Goal: Information Seeking & Learning: Understand process/instructions

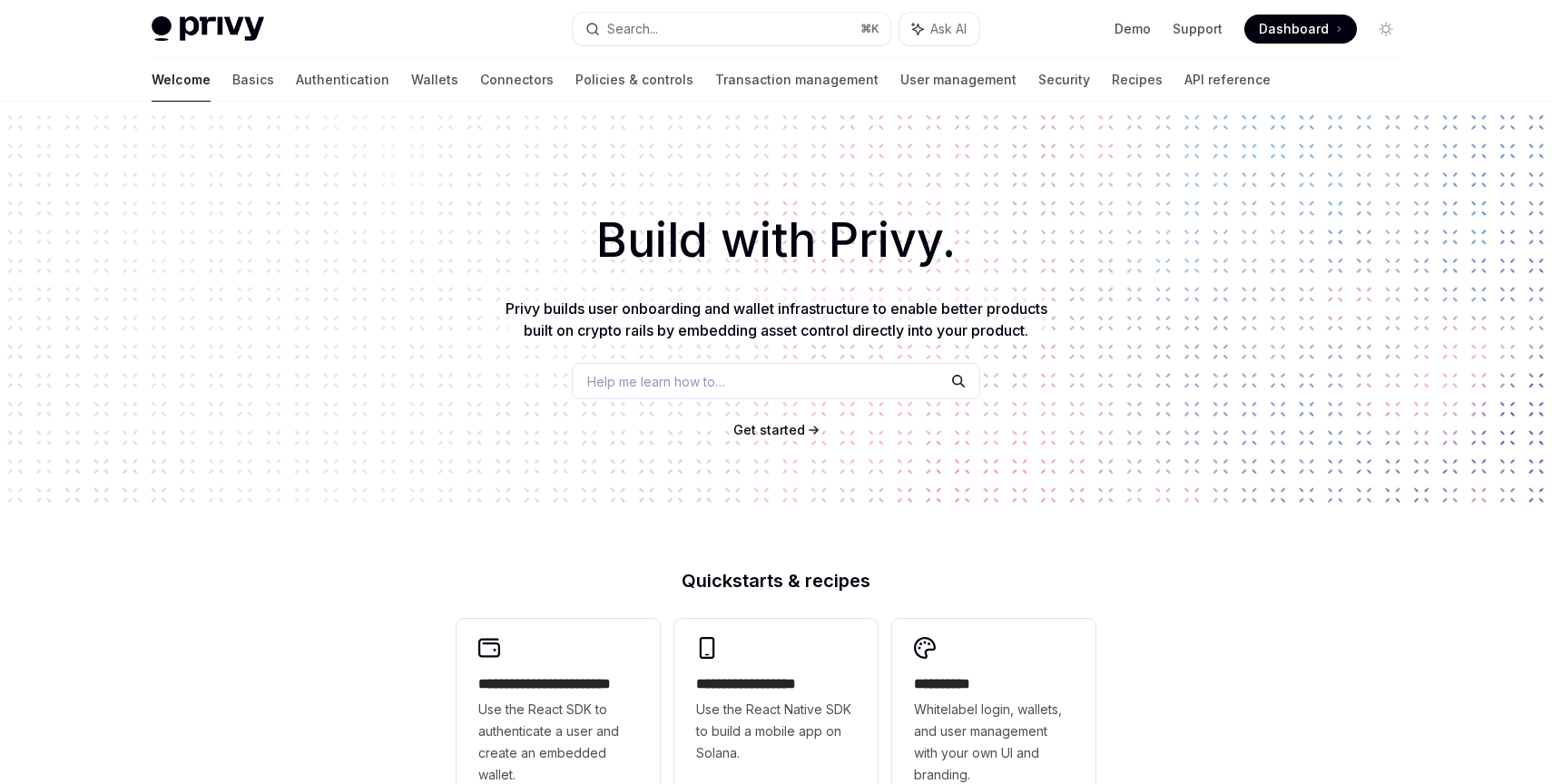
click at [387, 244] on h1 "Build with Privy." at bounding box center [776, 240] width 1494 height 71
click at [411, 79] on link "Wallets" at bounding box center [435, 80] width 47 height 44
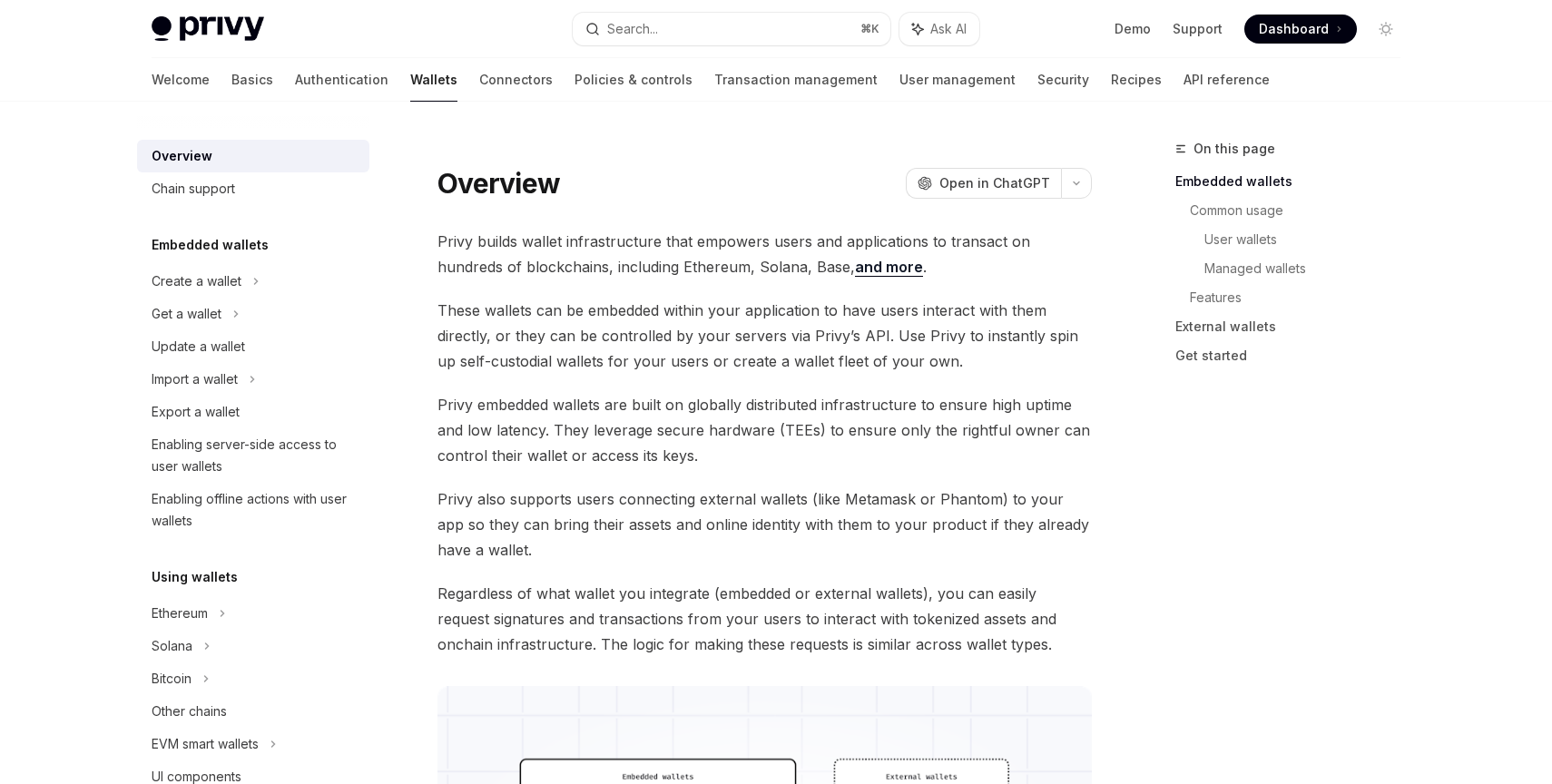
click at [528, 22] on div "Privy Docs home page" at bounding box center [354, 30] width 407 height 26
click at [263, 438] on div "Enabling server-side access to user wallets" at bounding box center [254, 456] width 207 height 44
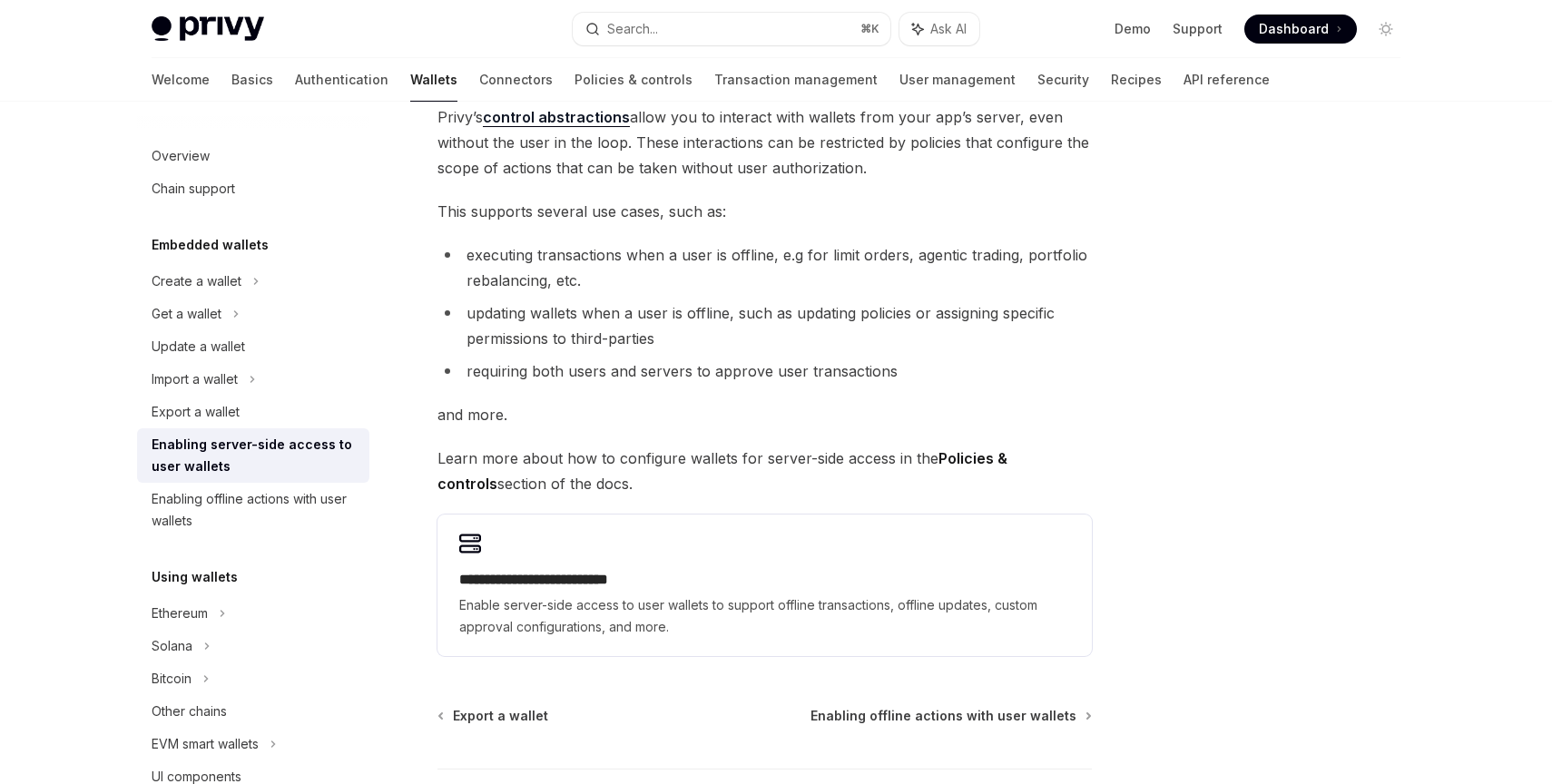
scroll to position [269, 0]
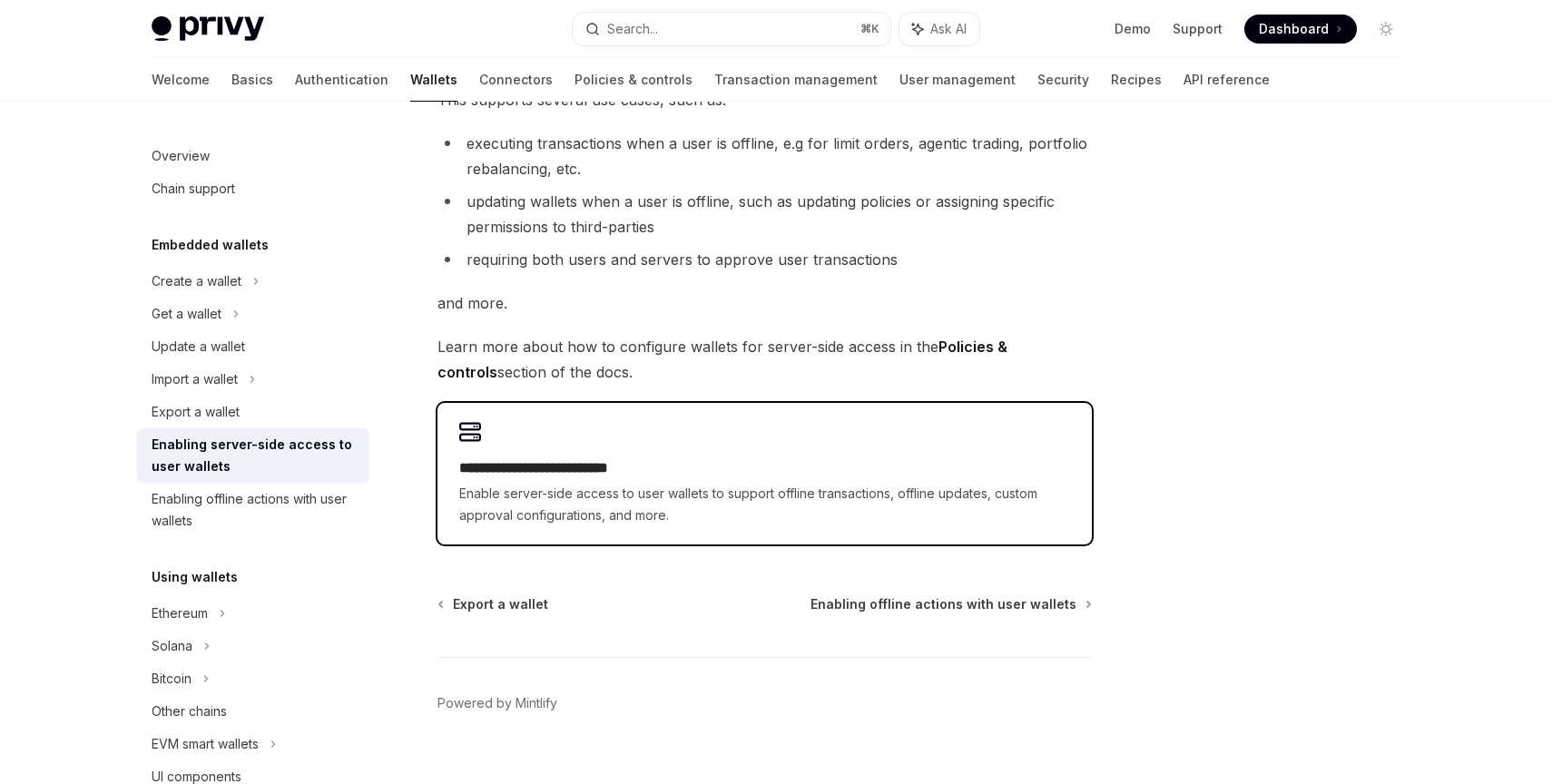
click at [506, 471] on h2 "**********" at bounding box center [764, 468] width 610 height 22
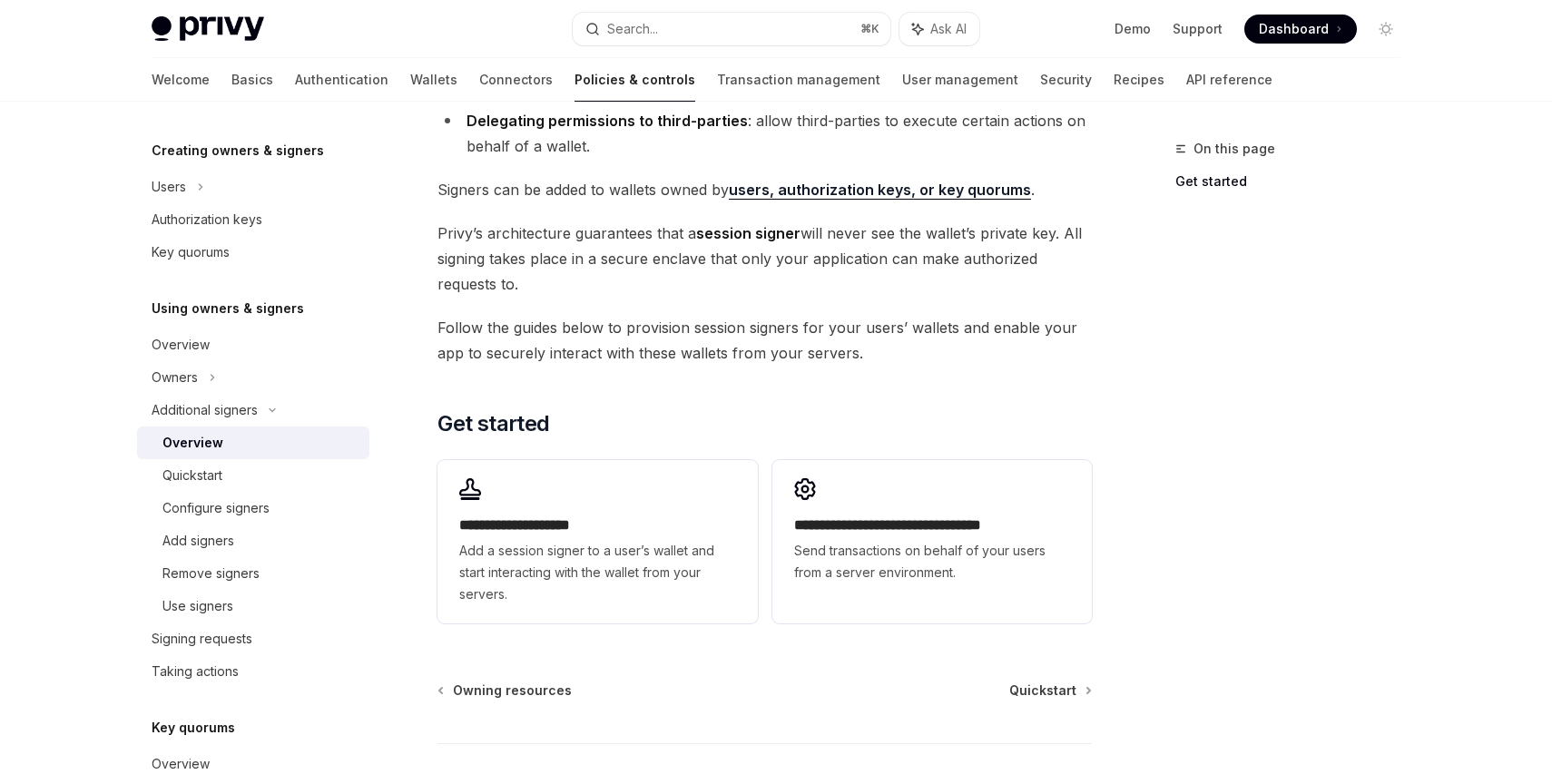
scroll to position [307, 0]
click at [701, 405] on div "**********" at bounding box center [764, 275] width 654 height 708
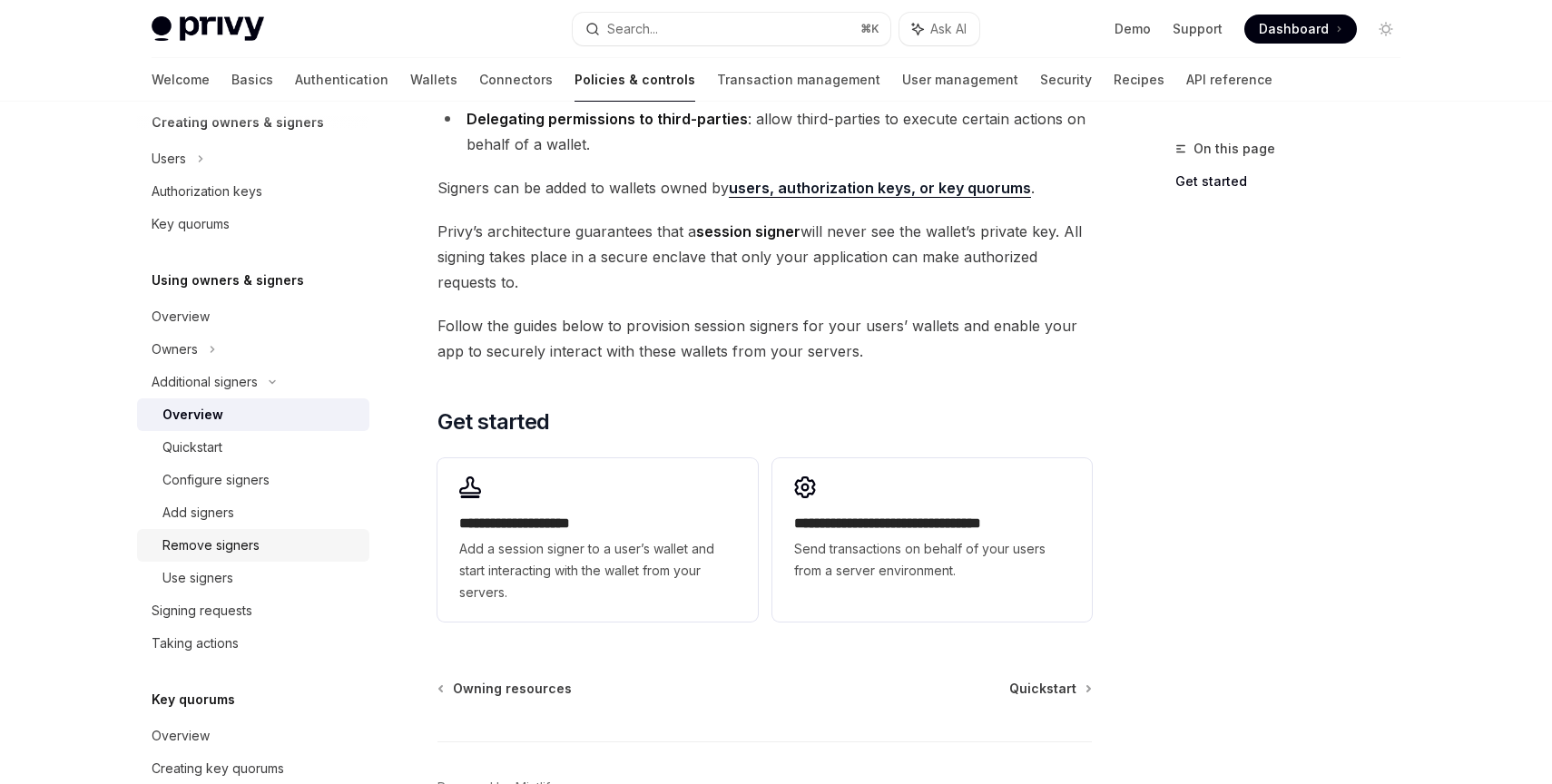
scroll to position [399, 0]
click at [245, 609] on div "Signing requests" at bounding box center [202, 608] width 101 height 22
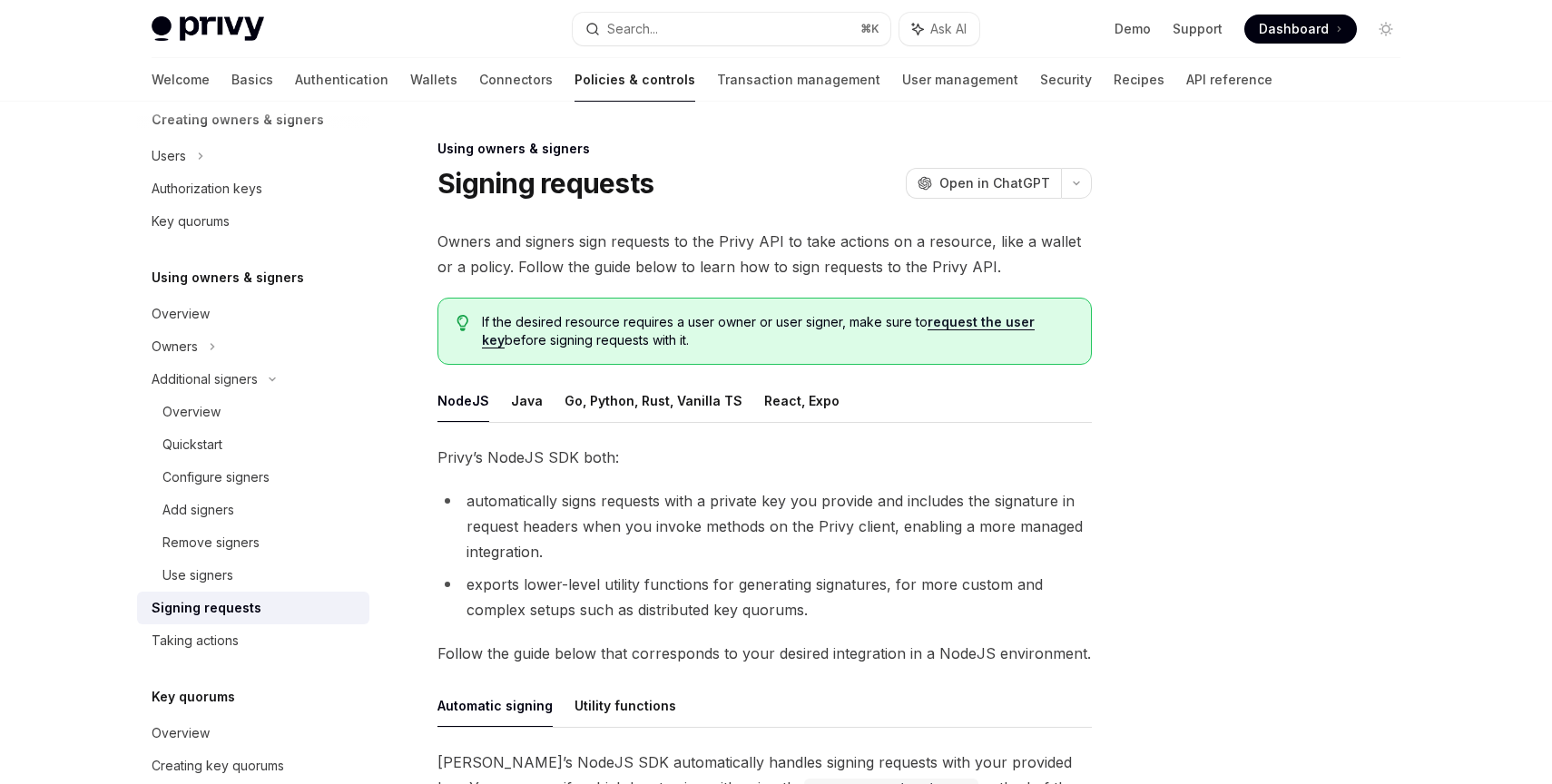
click at [686, 199] on div "Signing requests OpenAI Open in ChatGPT" at bounding box center [764, 183] width 654 height 33
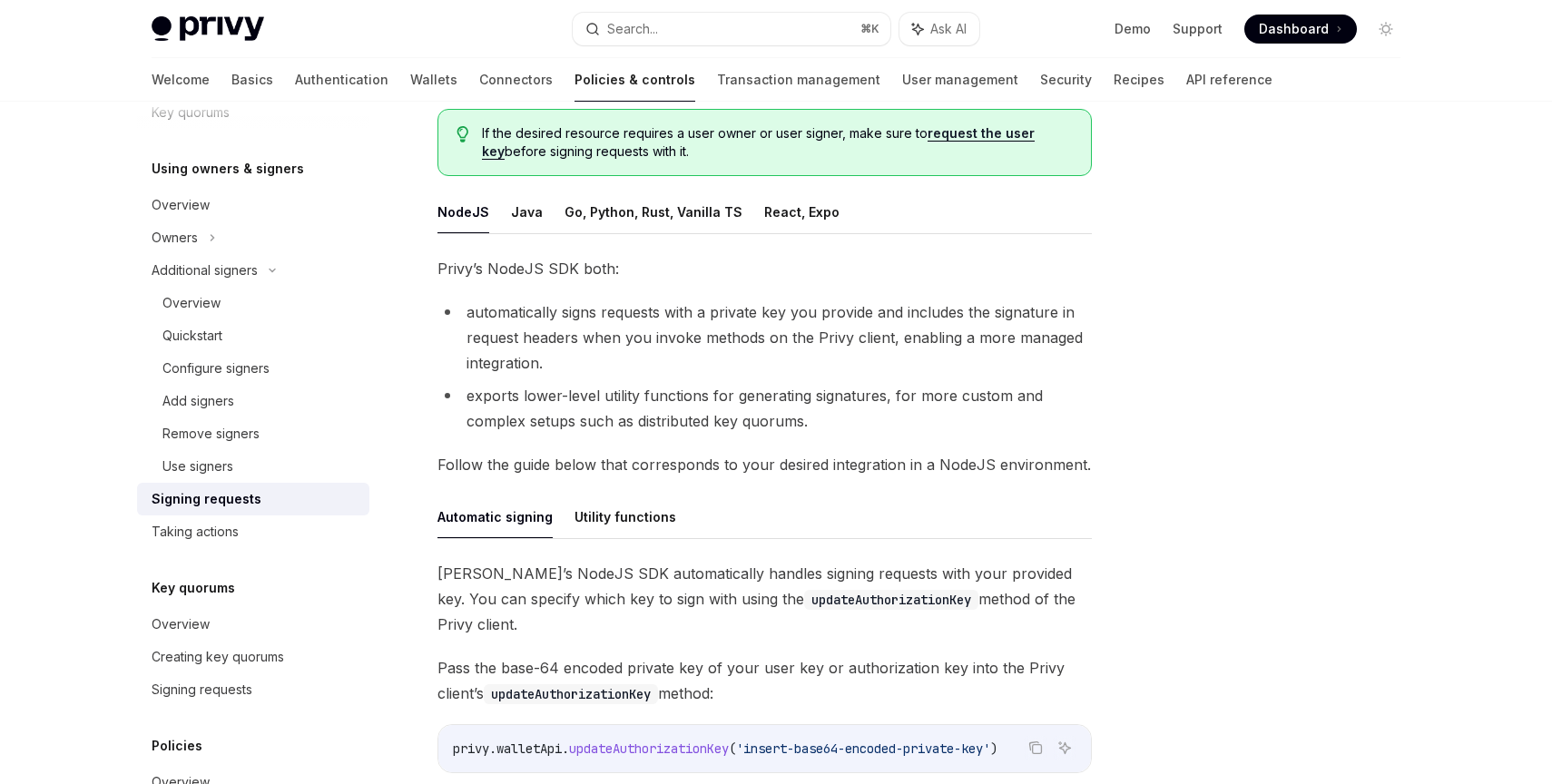
scroll to position [497, 0]
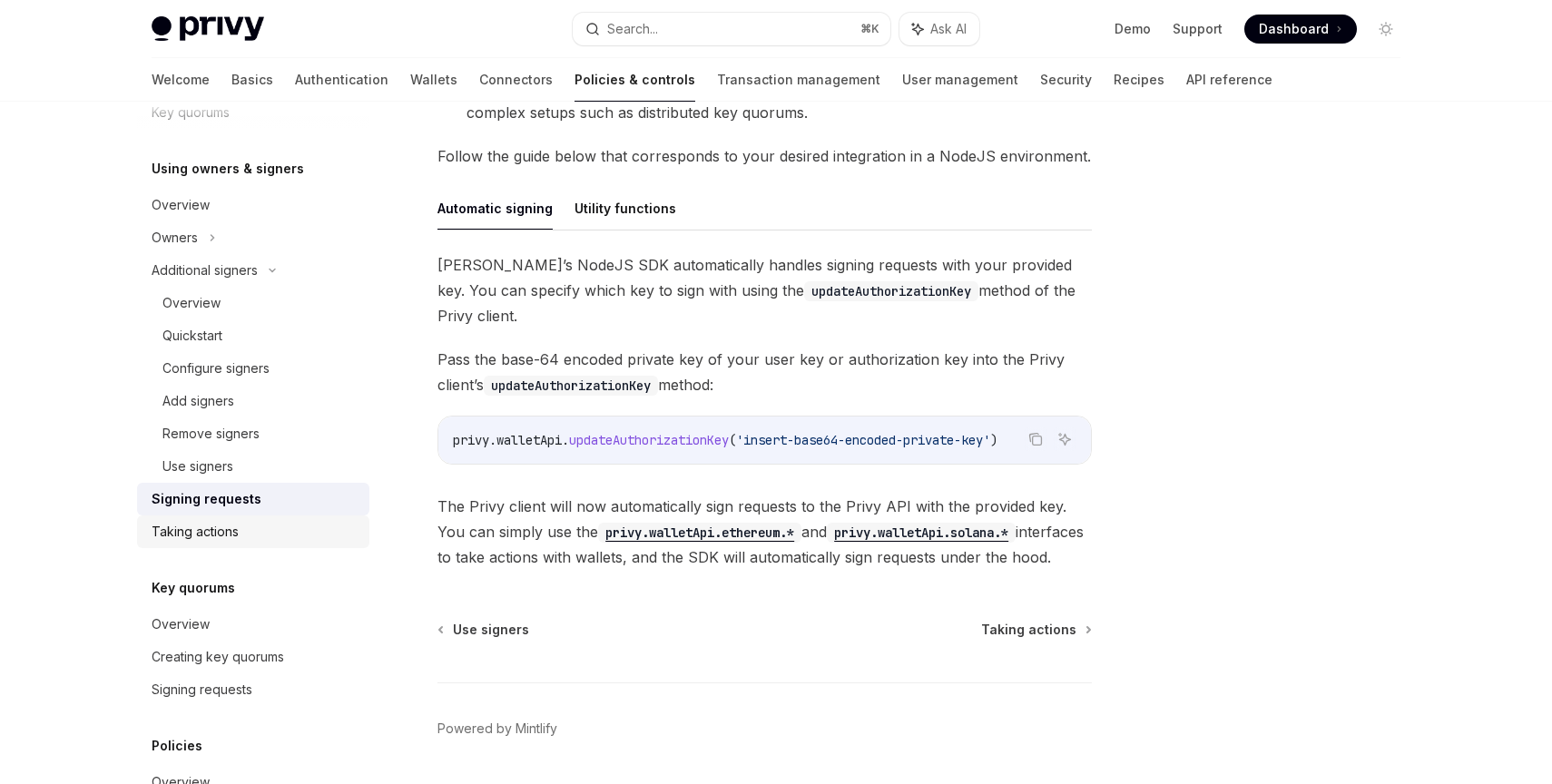
click at [314, 533] on div "Taking actions" at bounding box center [254, 532] width 207 height 22
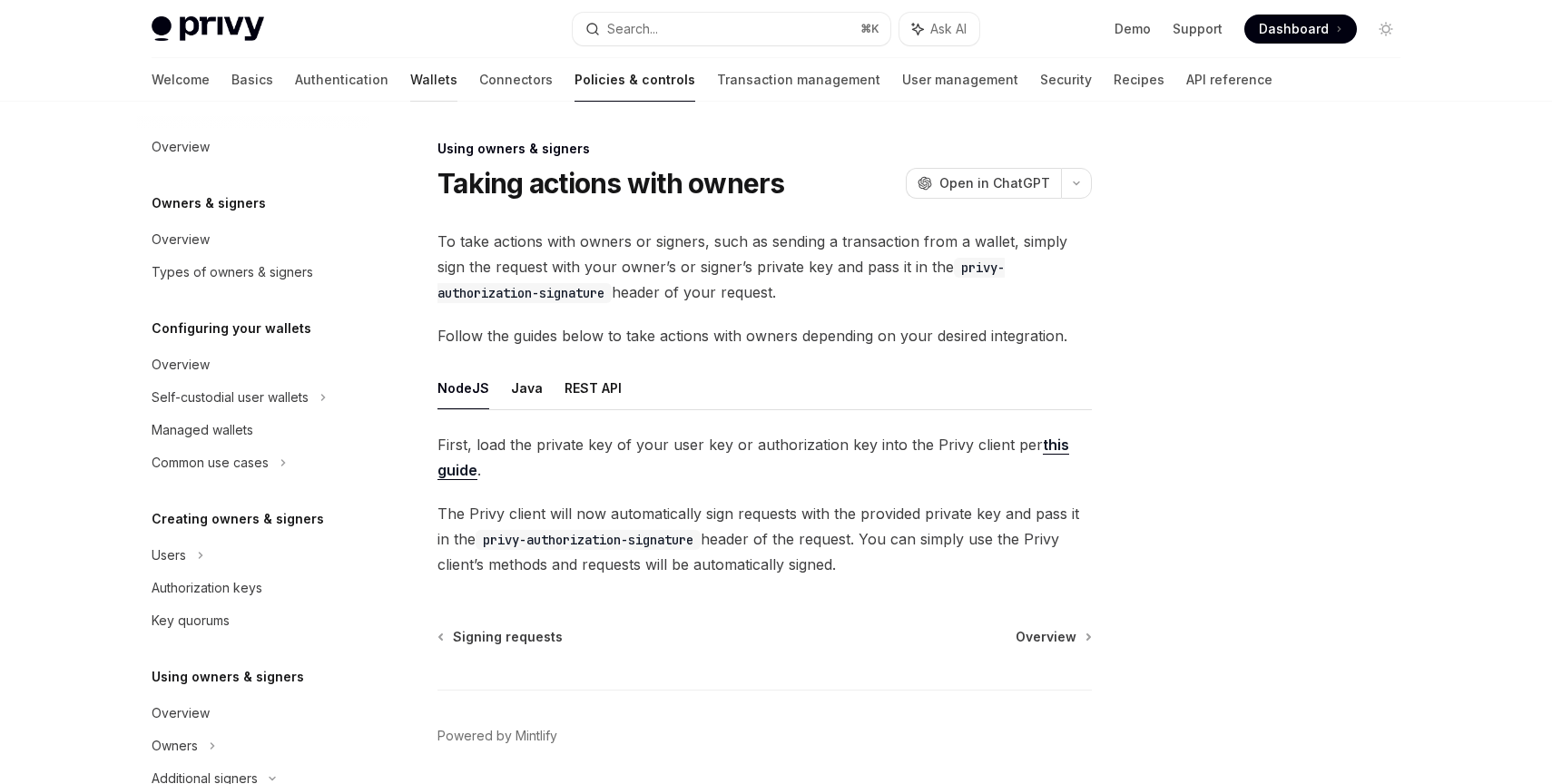
click at [411, 78] on link "Wallets" at bounding box center [434, 80] width 47 height 44
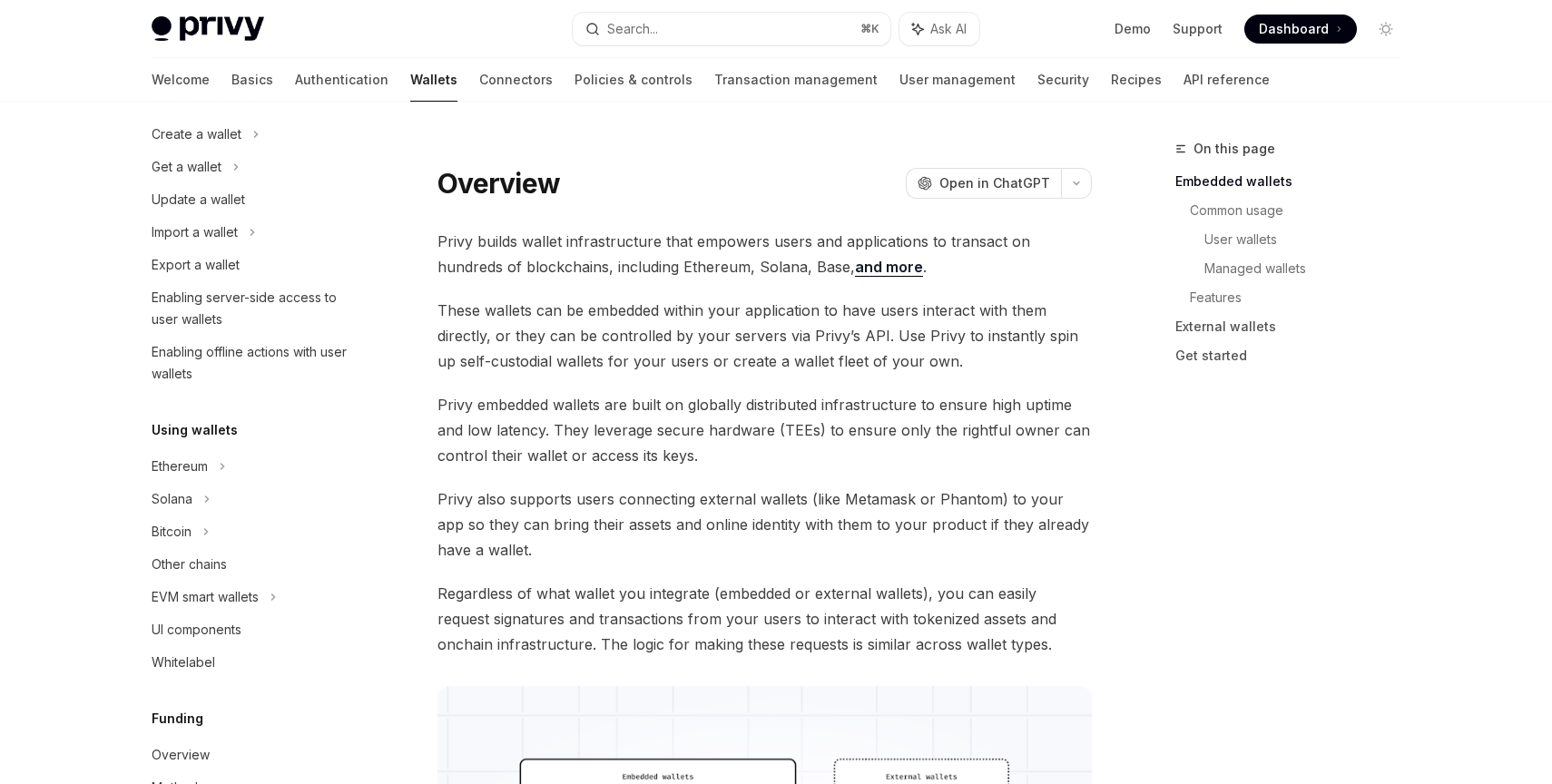
scroll to position [148, 0]
click at [232, 177] on icon at bounding box center [235, 166] width 7 height 22
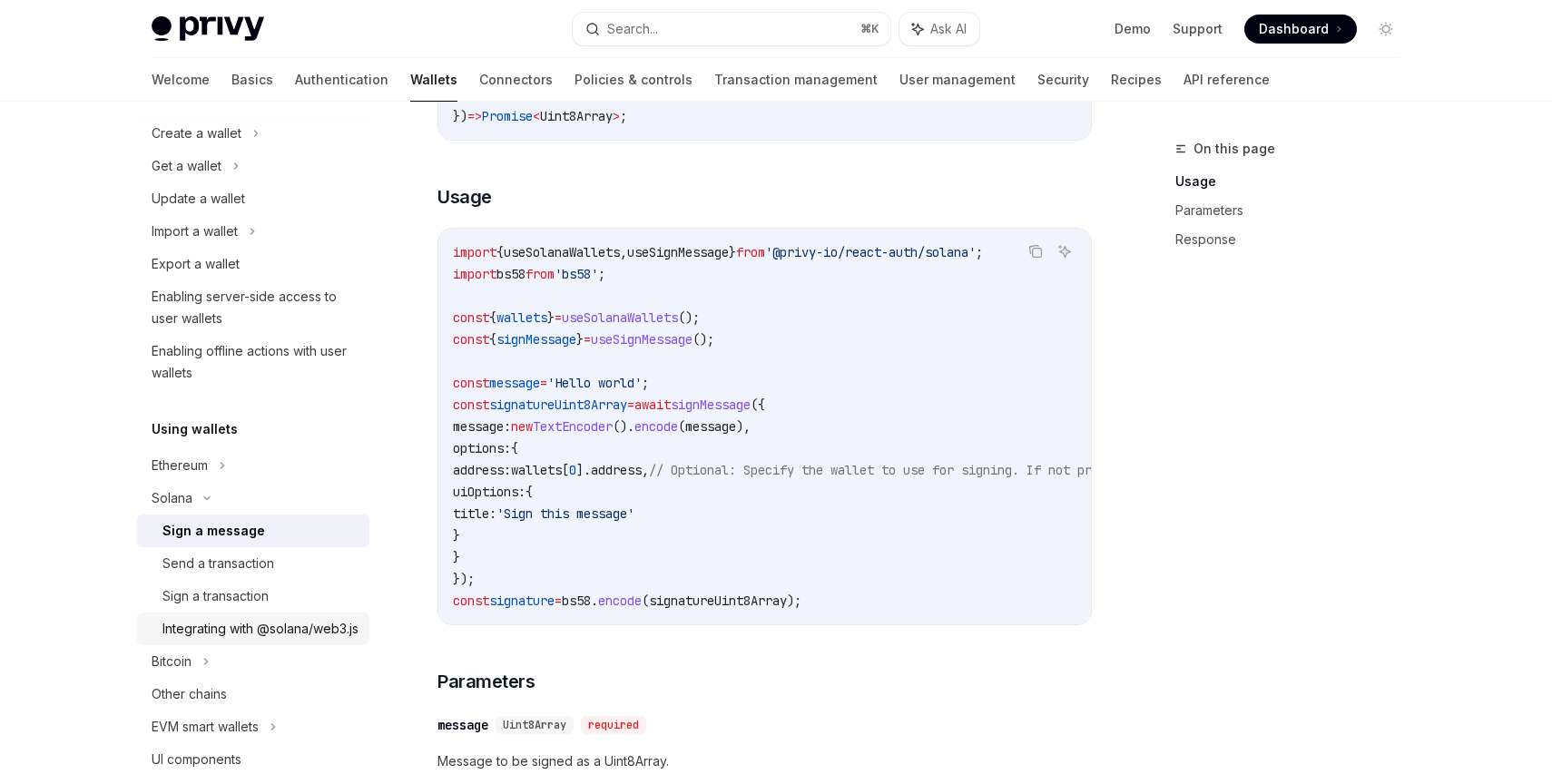
scroll to position [249, 0]
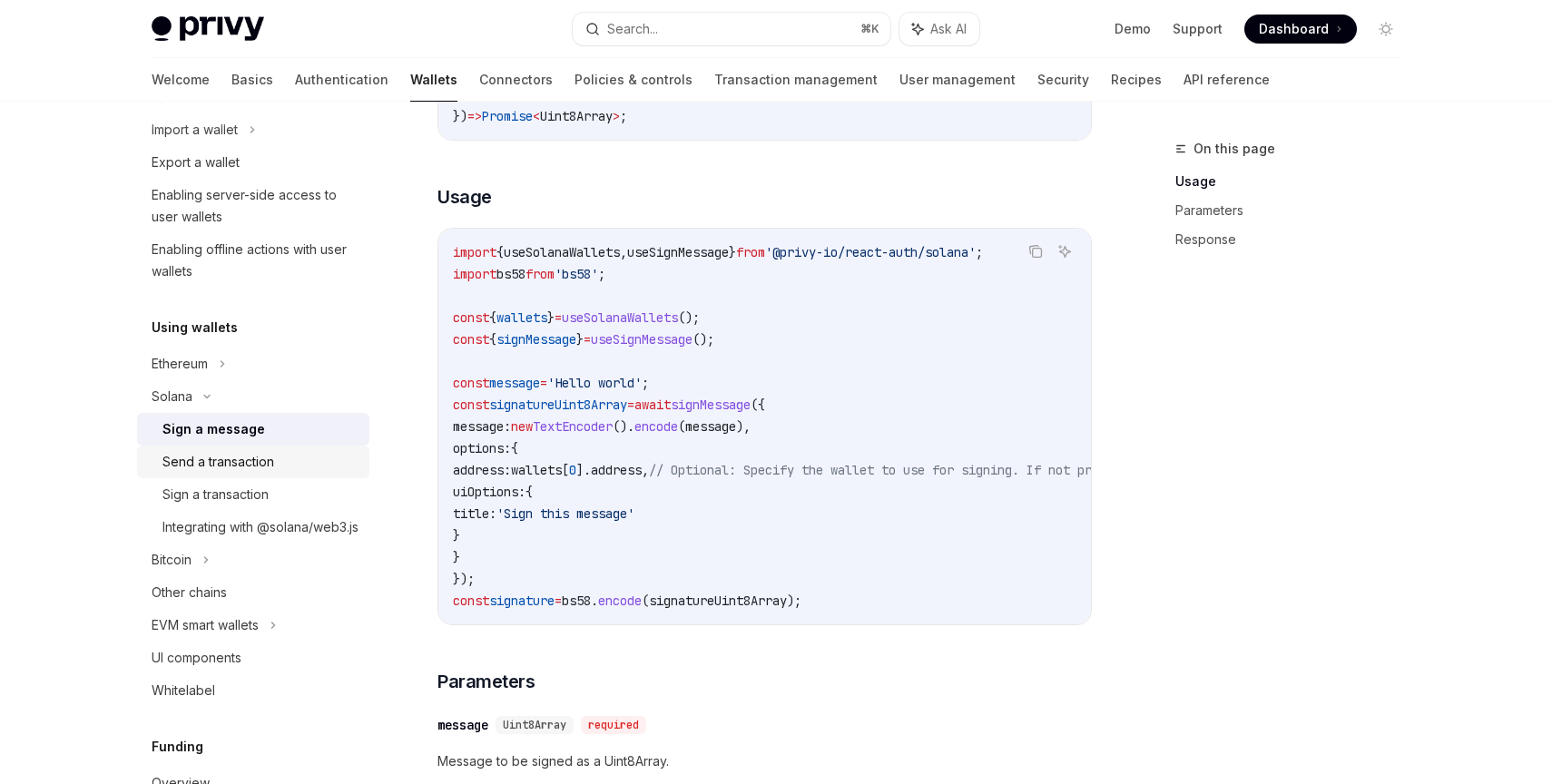
click at [258, 470] on div "Send a transaction" at bounding box center [218, 462] width 112 height 22
type textarea "*"
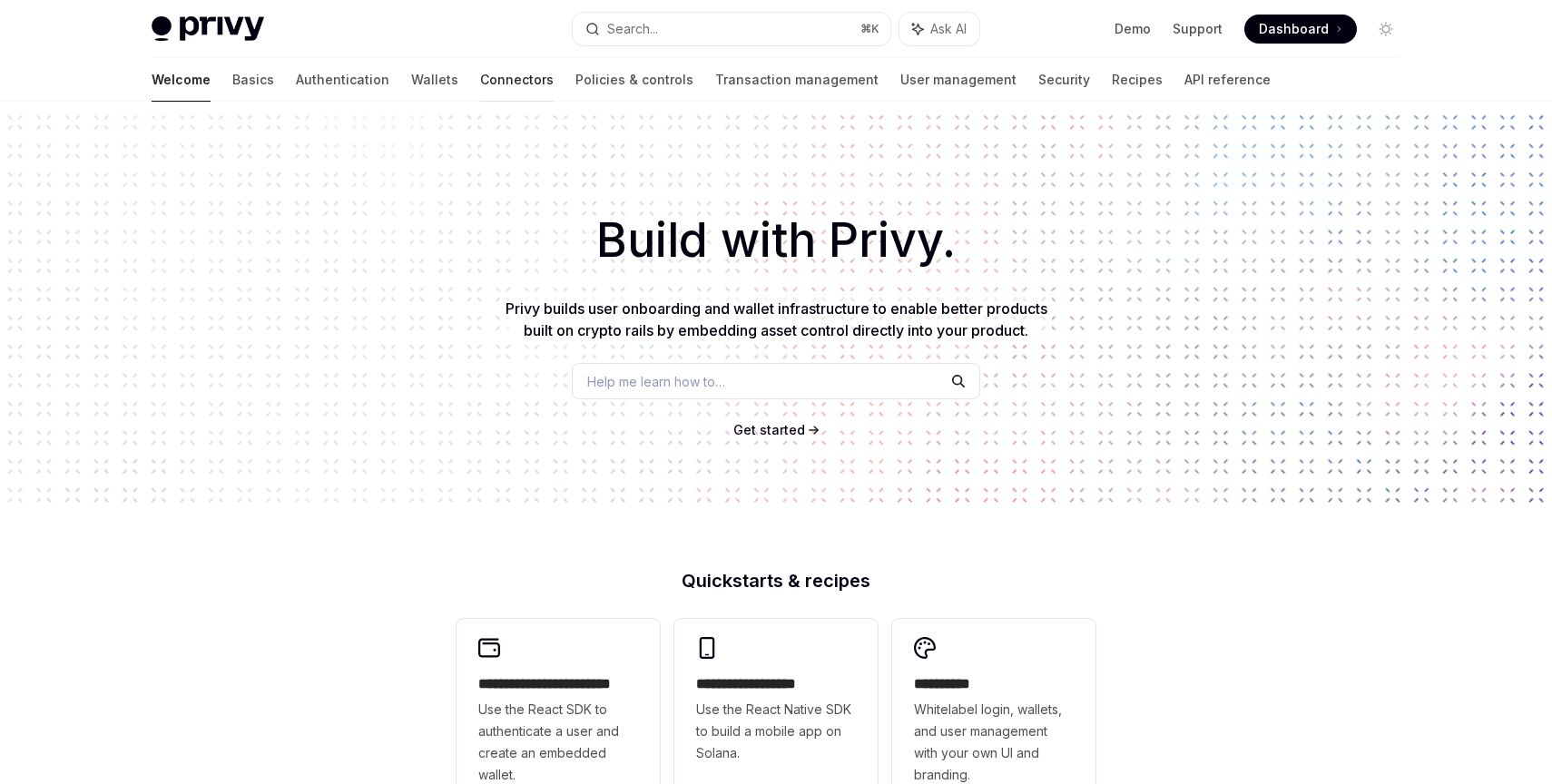
click at [480, 82] on link "Connectors" at bounding box center [516, 80] width 73 height 44
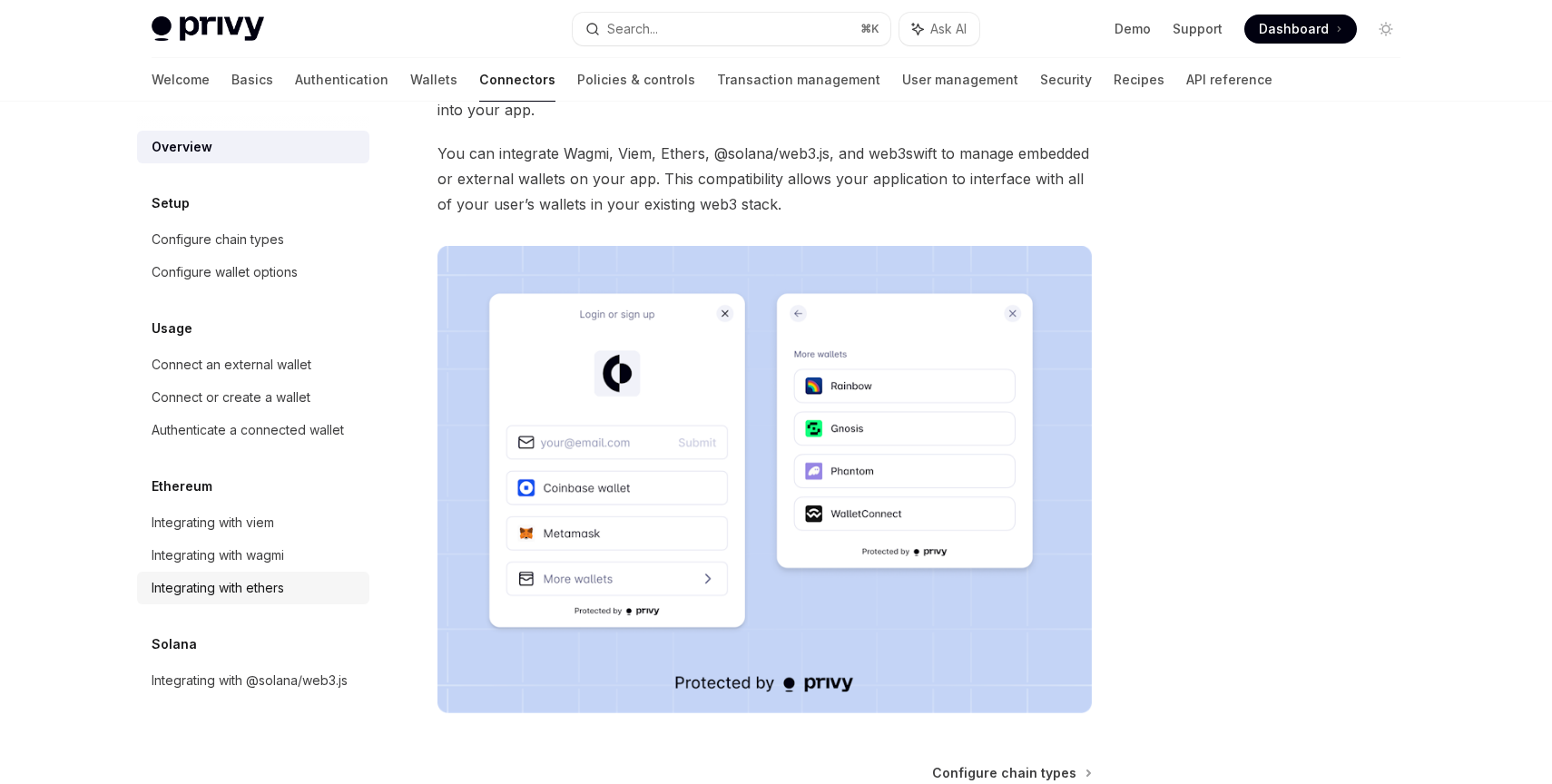
scroll to position [199, 0]
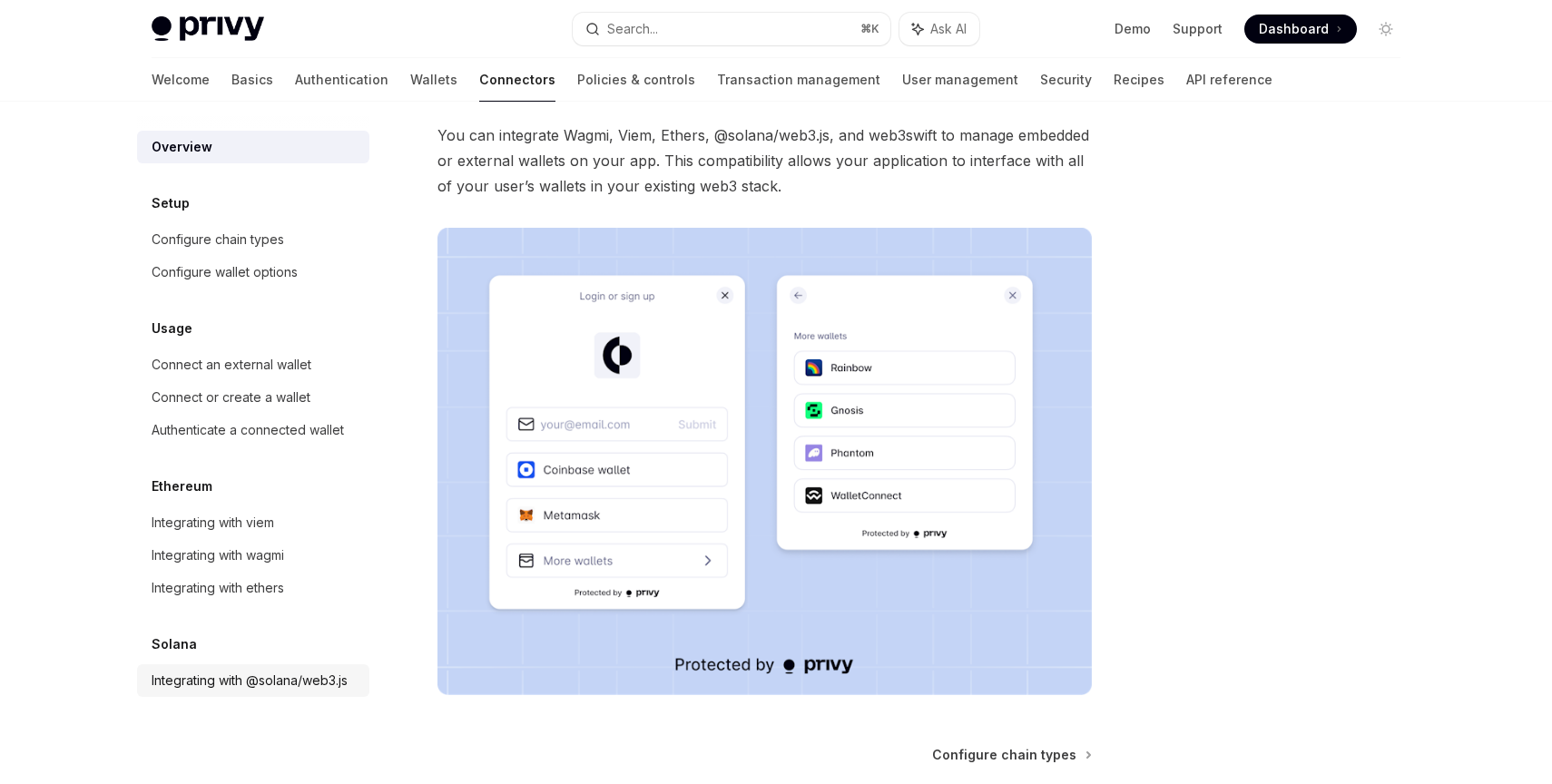
click at [228, 670] on div "Integrating with @solana/web3.js" at bounding box center [249, 680] width 196 height 22
type textarea "*"
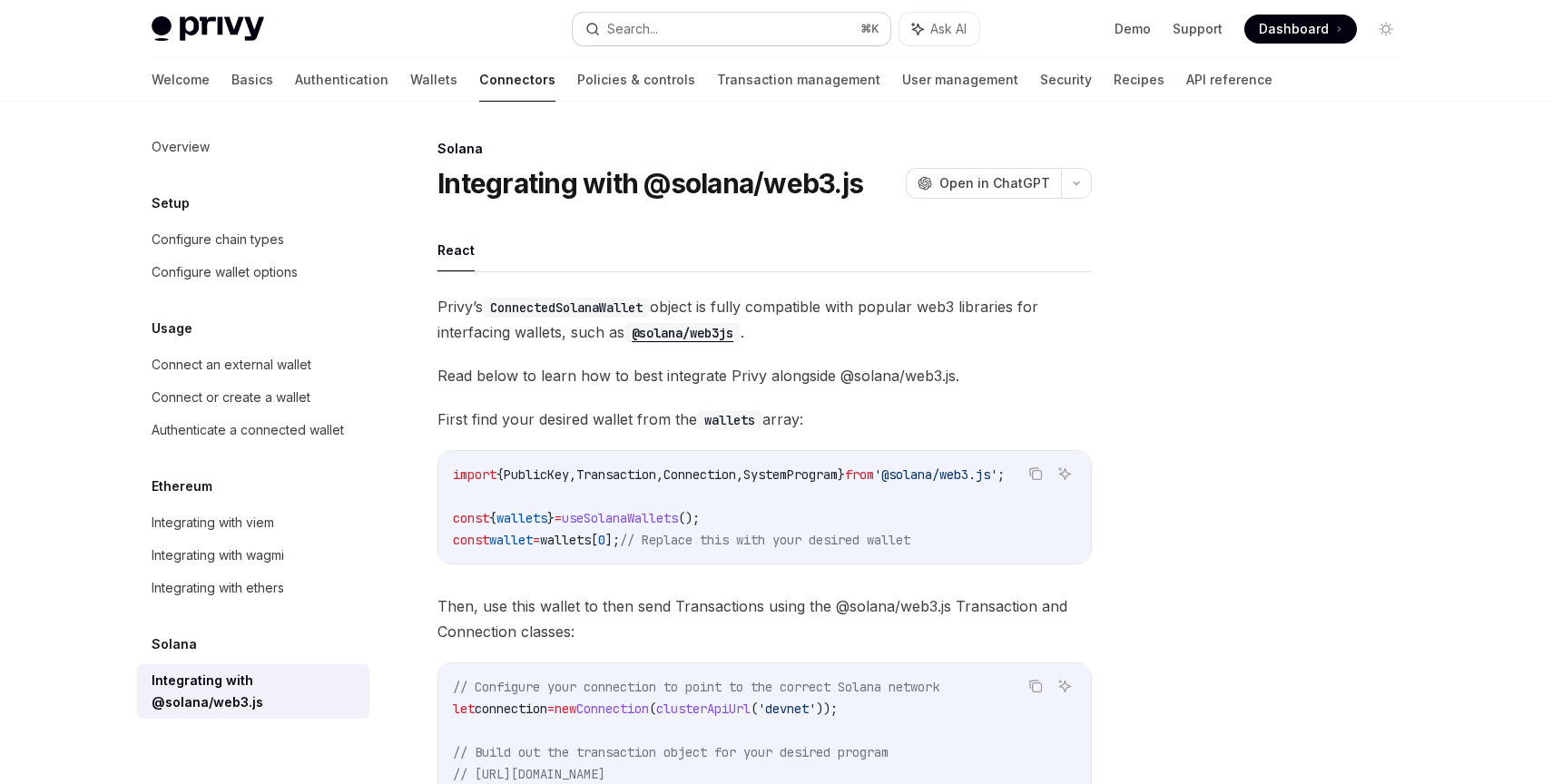
click at [704, 30] on button "Search... ⌘ K" at bounding box center [731, 29] width 318 height 33
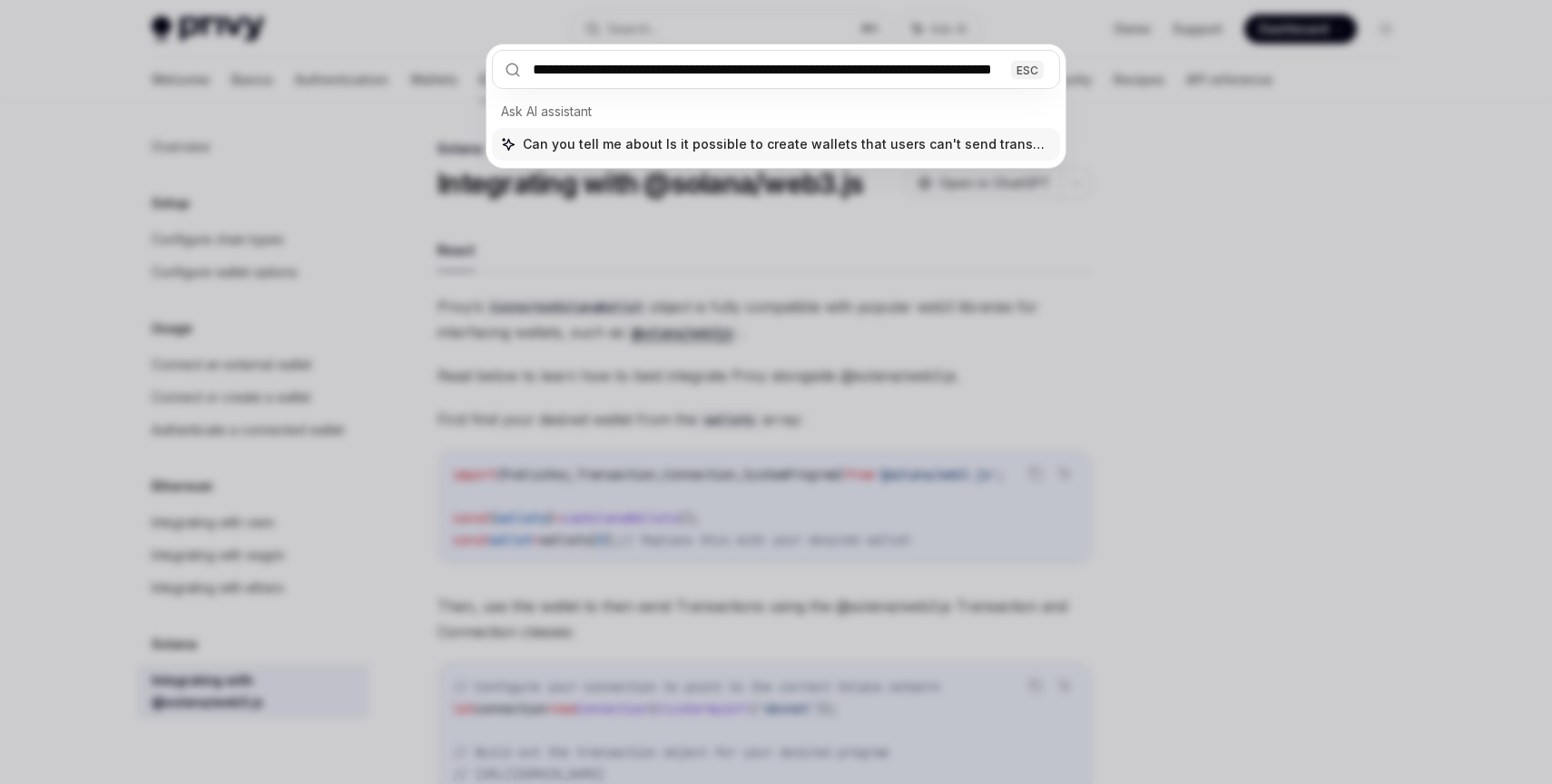
scroll to position [0, 55]
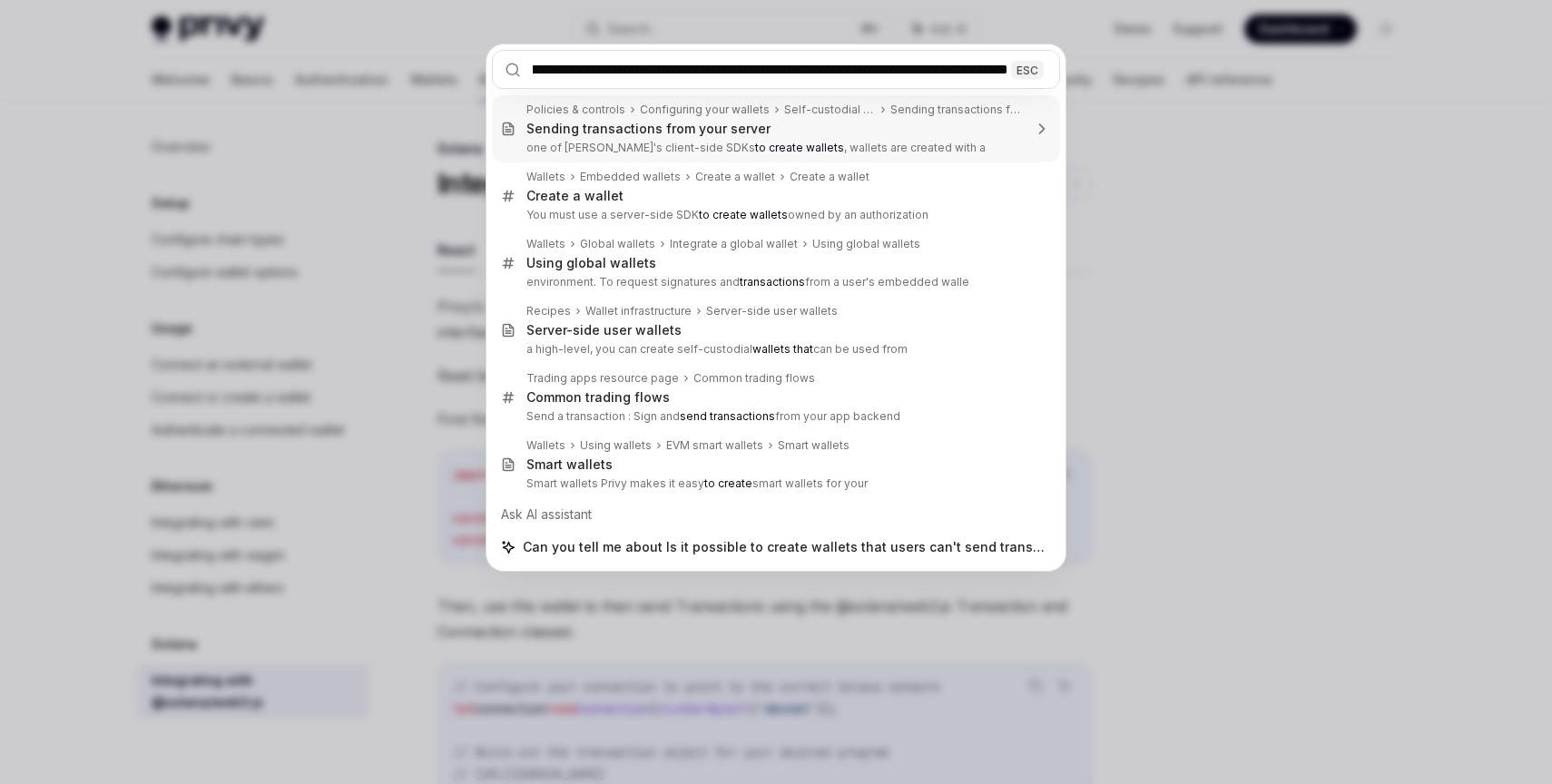
type input "**********"
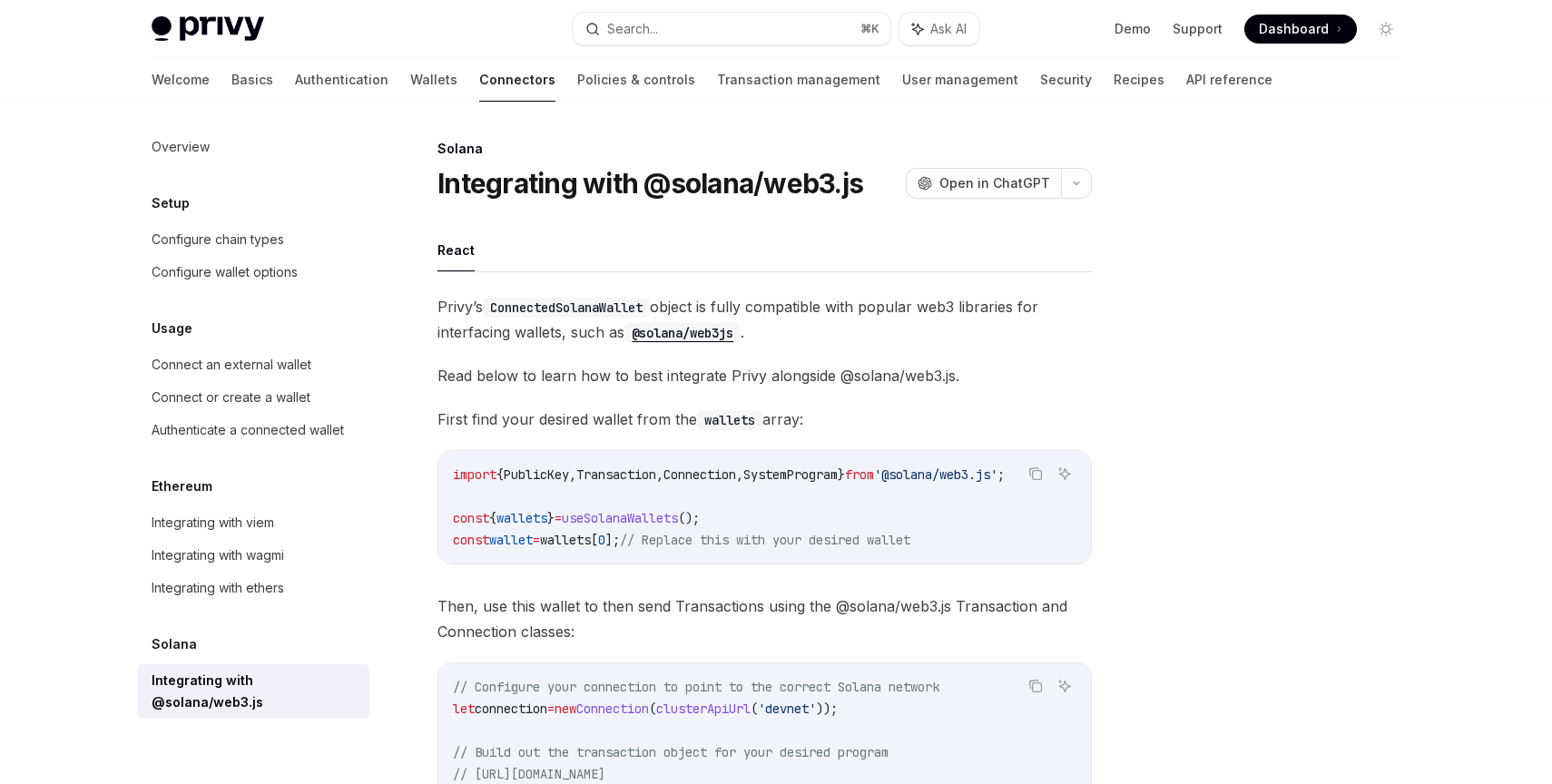
type textarea "*"
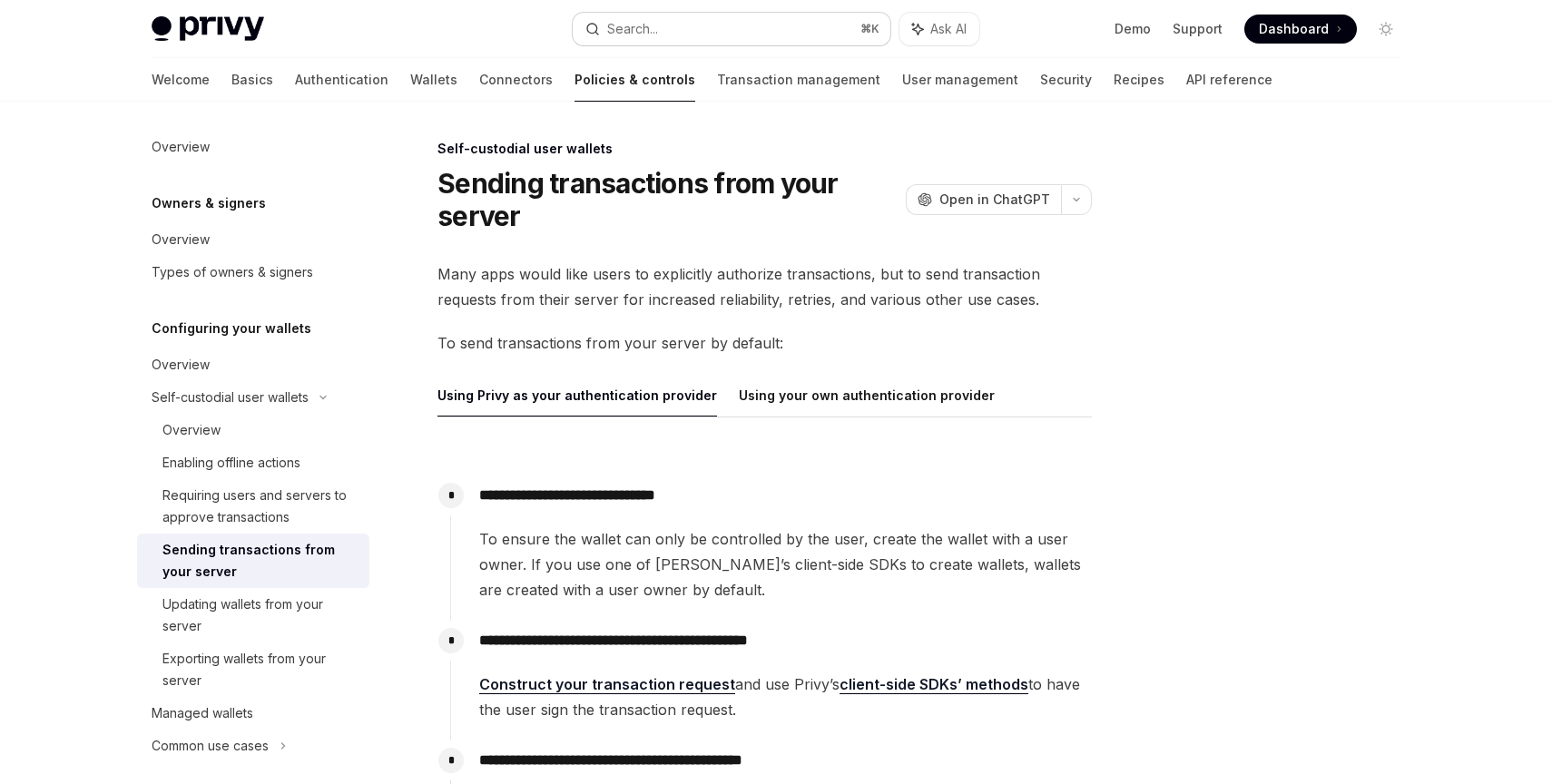
click at [757, 23] on button "Search... ⌘ K" at bounding box center [731, 29] width 318 height 33
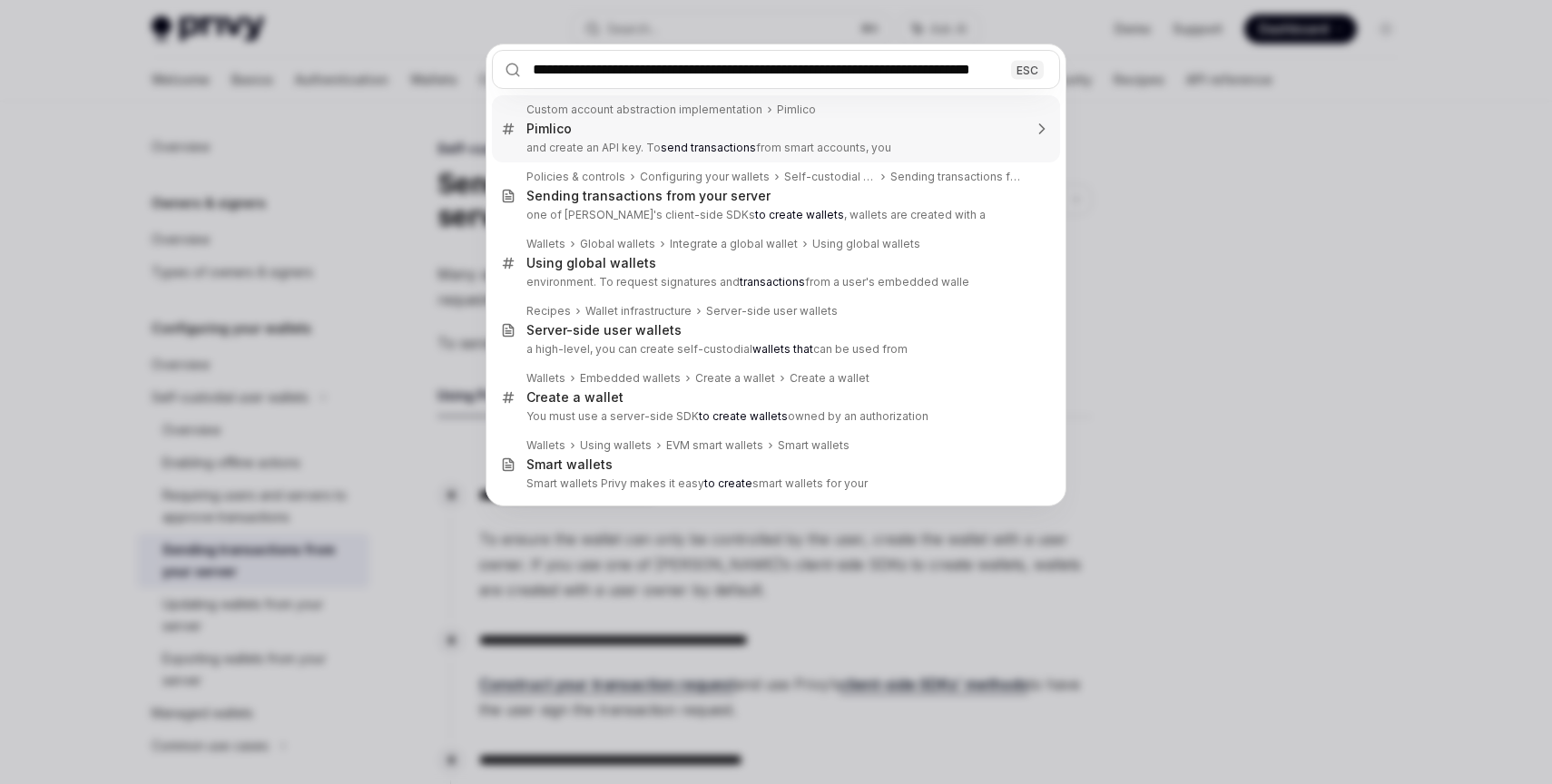
scroll to position [0, 22]
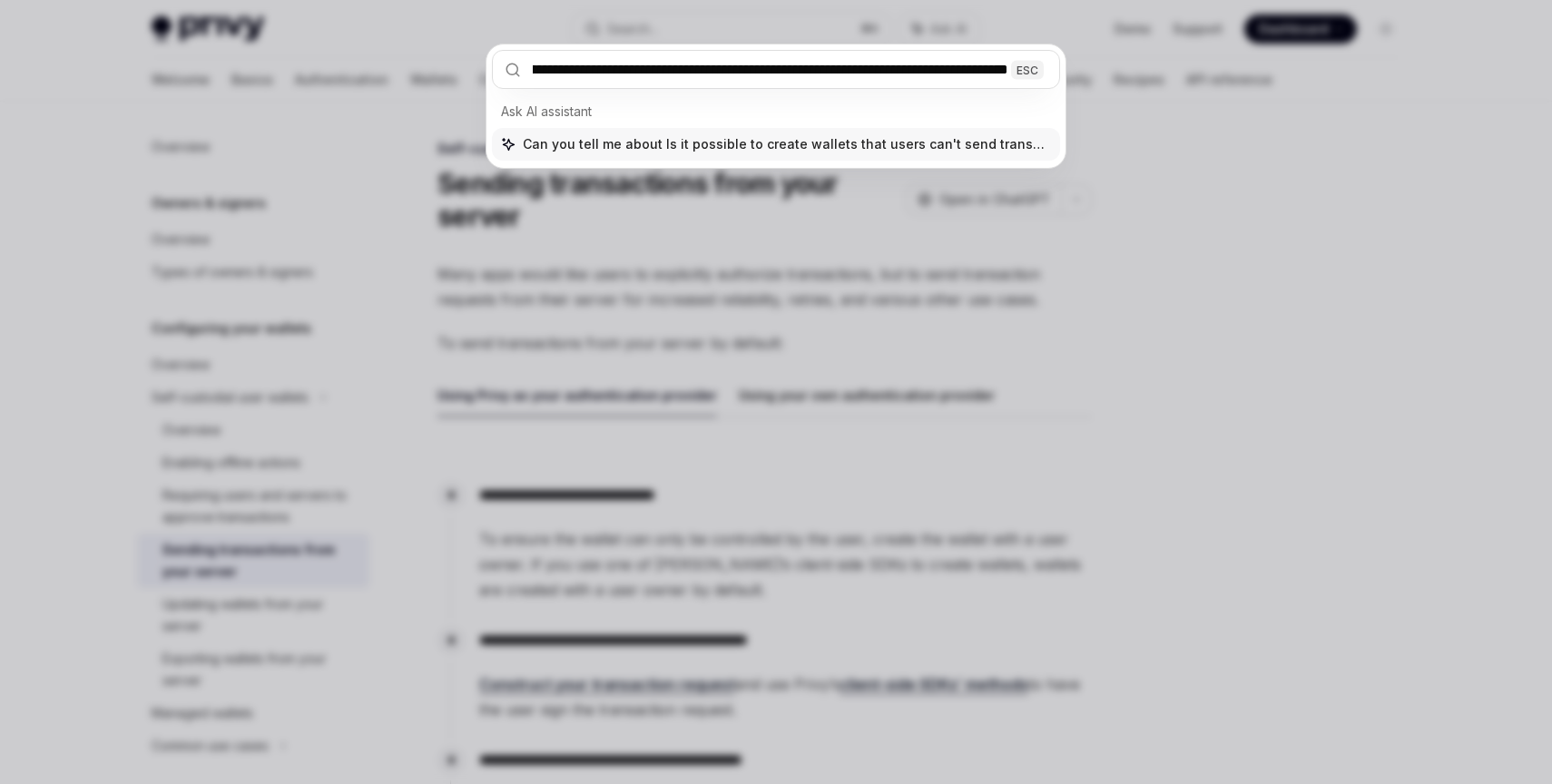
type input "**********"
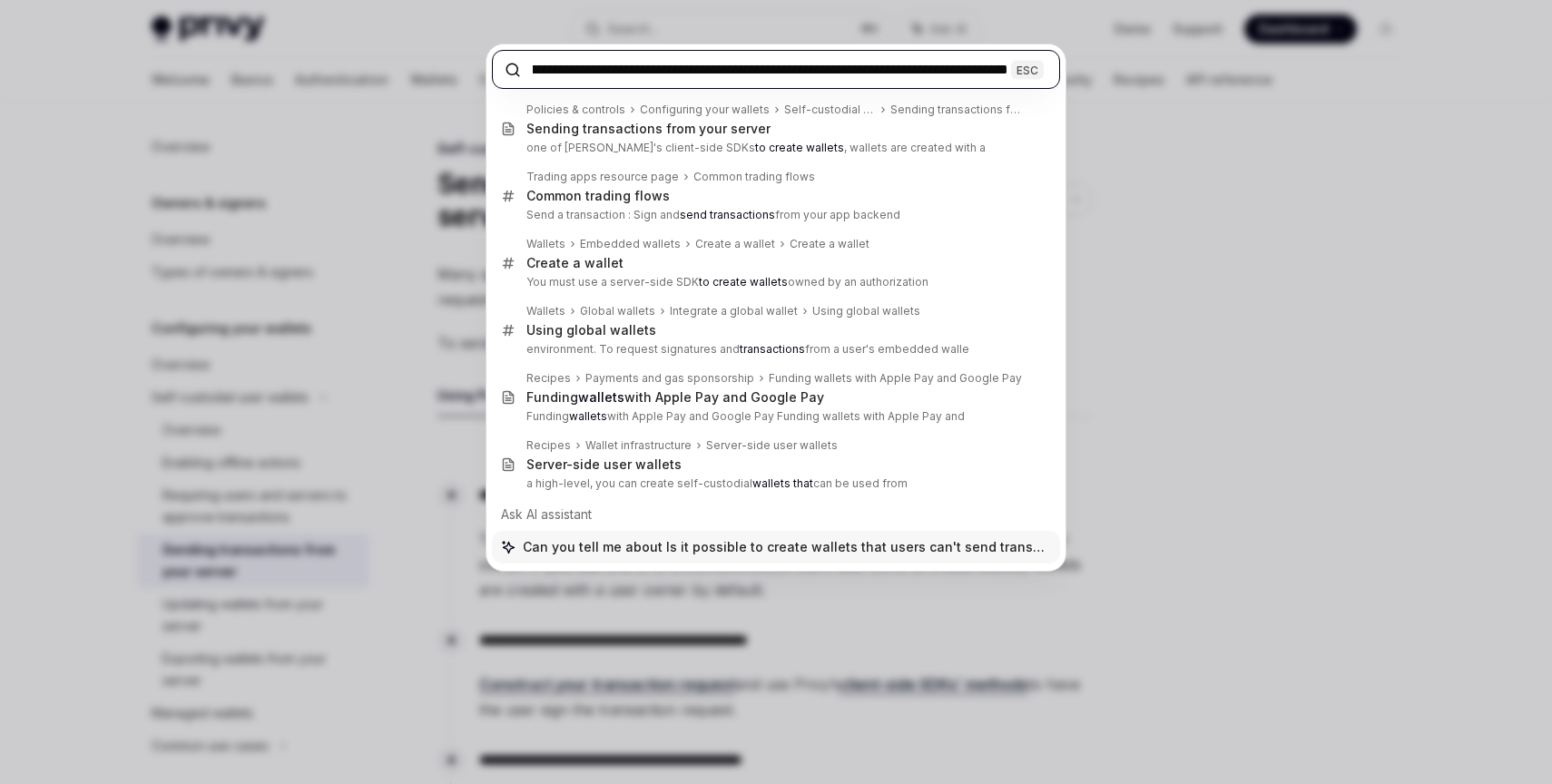
type textarea "*"
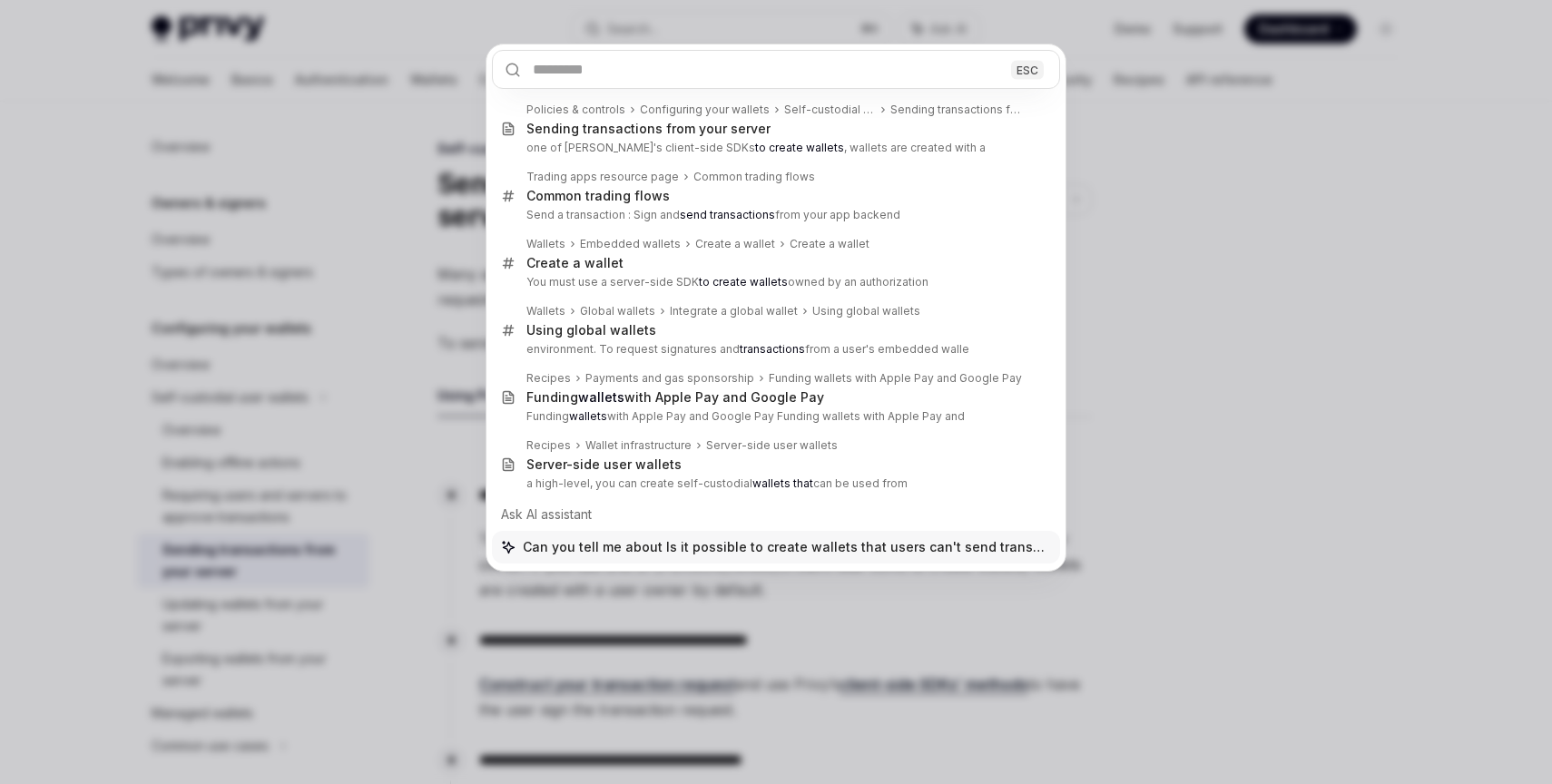
scroll to position [0, 0]
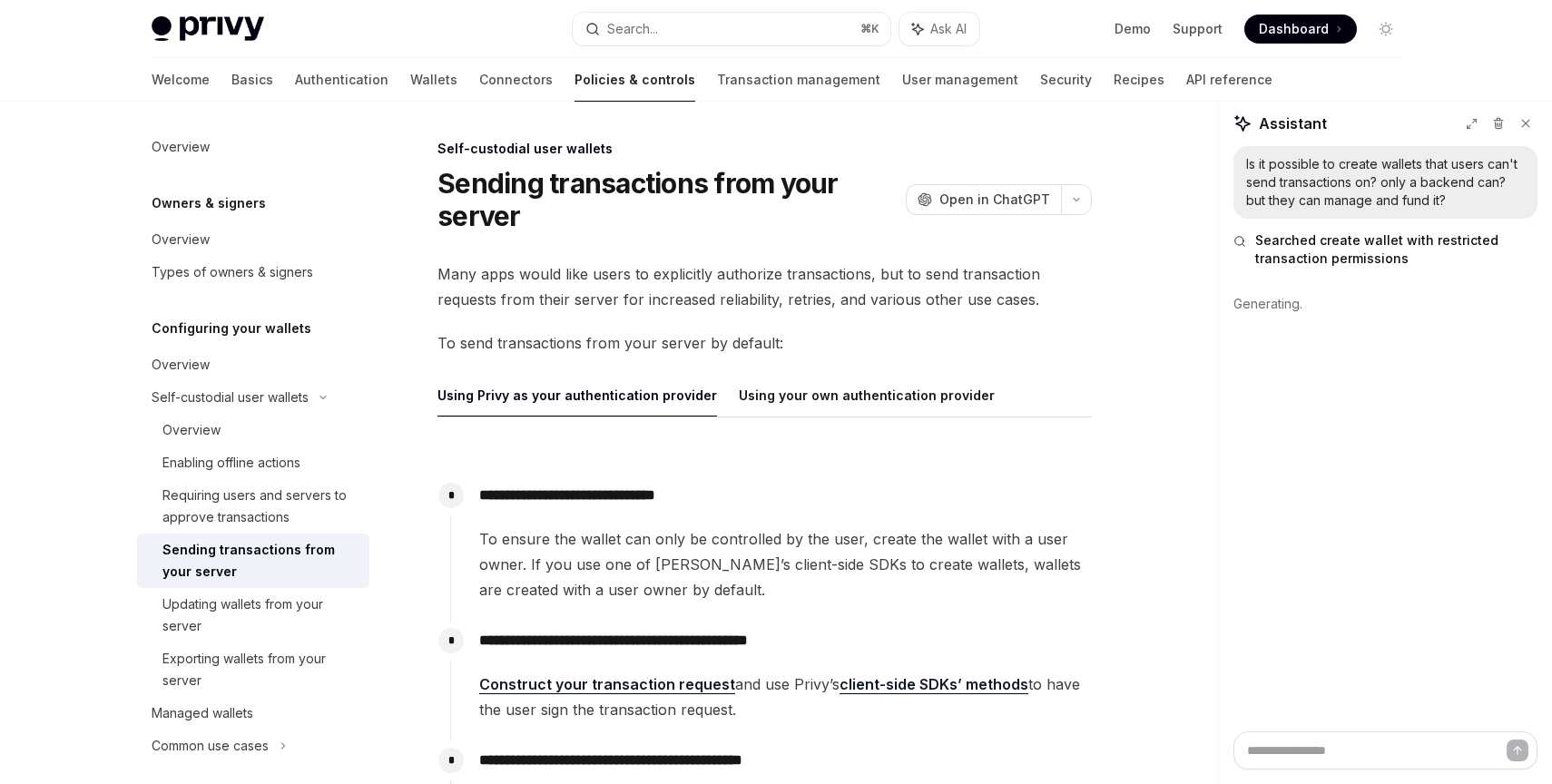
click at [1253, 487] on div "Is it possible to create wallets that users can't send transactions on? only a …" at bounding box center [1385, 439] width 333 height 585
click at [1250, 489] on div "Is it possible to create wallets that users can't send transactions on? only a …" at bounding box center [1385, 439] width 333 height 585
click at [1267, 454] on div "Is it possible to create wallets that users can't send transactions on? only a …" at bounding box center [1385, 439] width 333 height 585
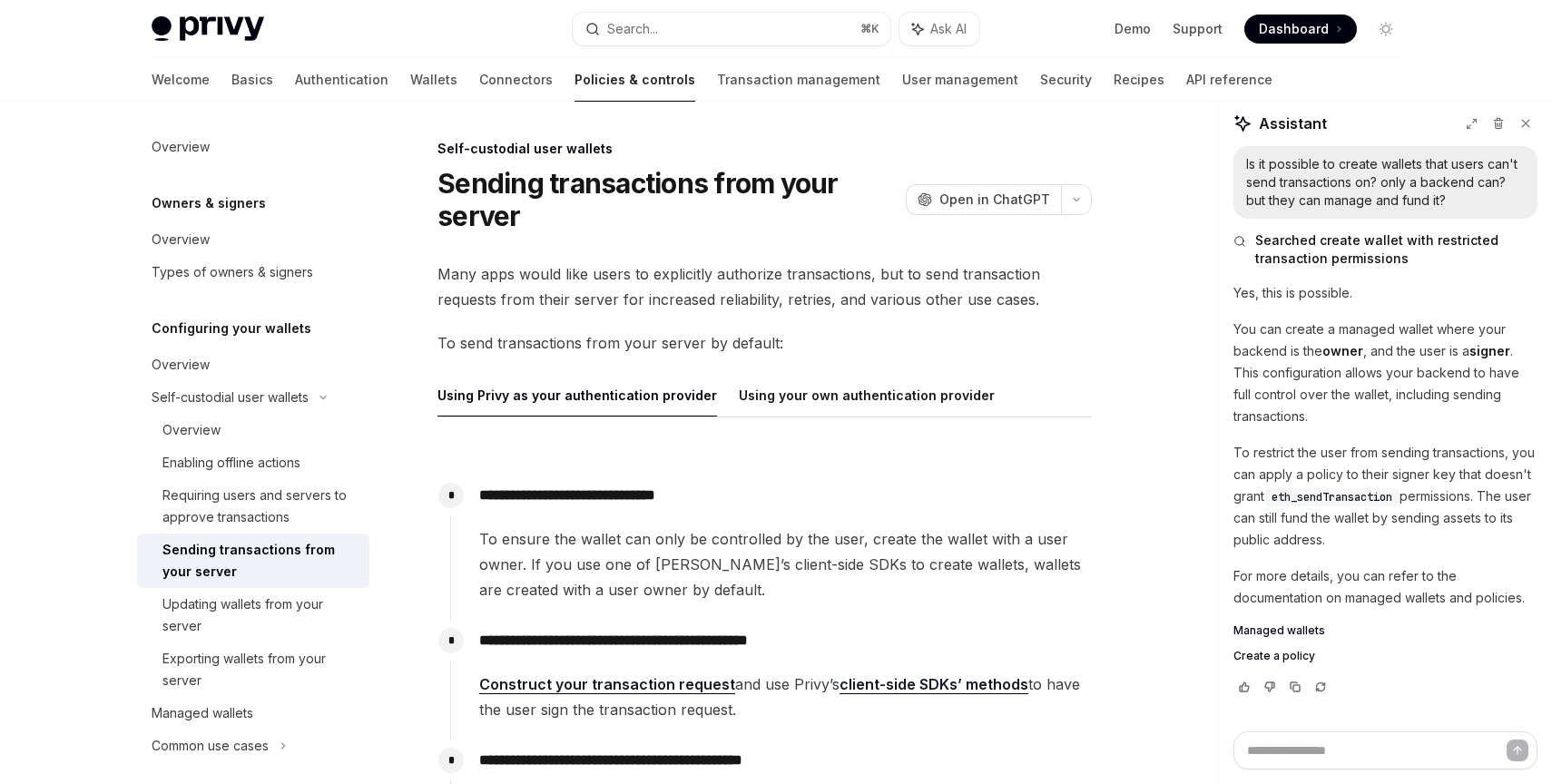
click at [1362, 426] on p "You can create a managed wallet where your backend is the owner , and the user …" at bounding box center [1385, 373] width 304 height 109
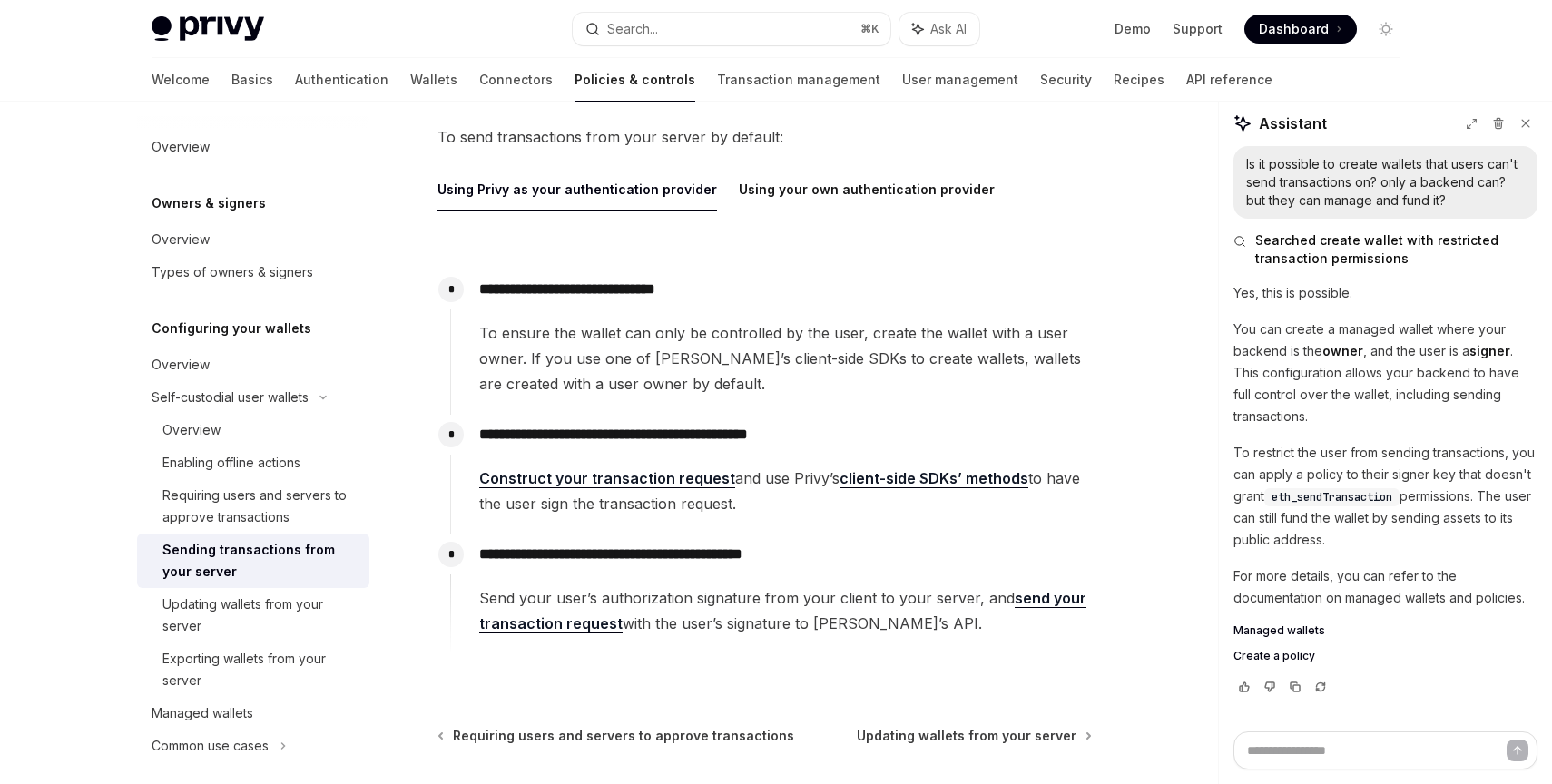
scroll to position [368, 0]
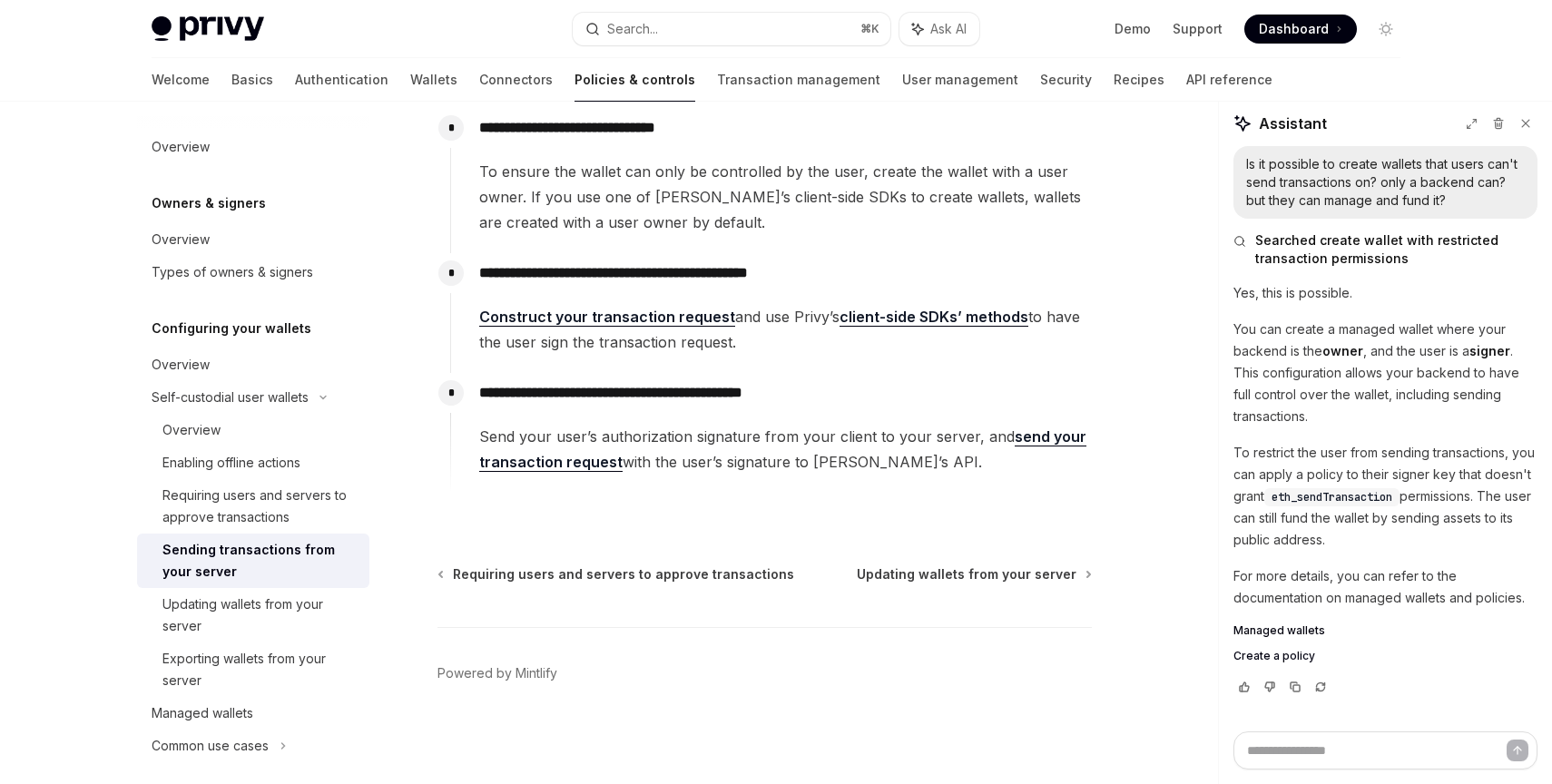
click at [1286, 631] on span "Managed wallets" at bounding box center [1279, 630] width 92 height 15
type textarea "*"
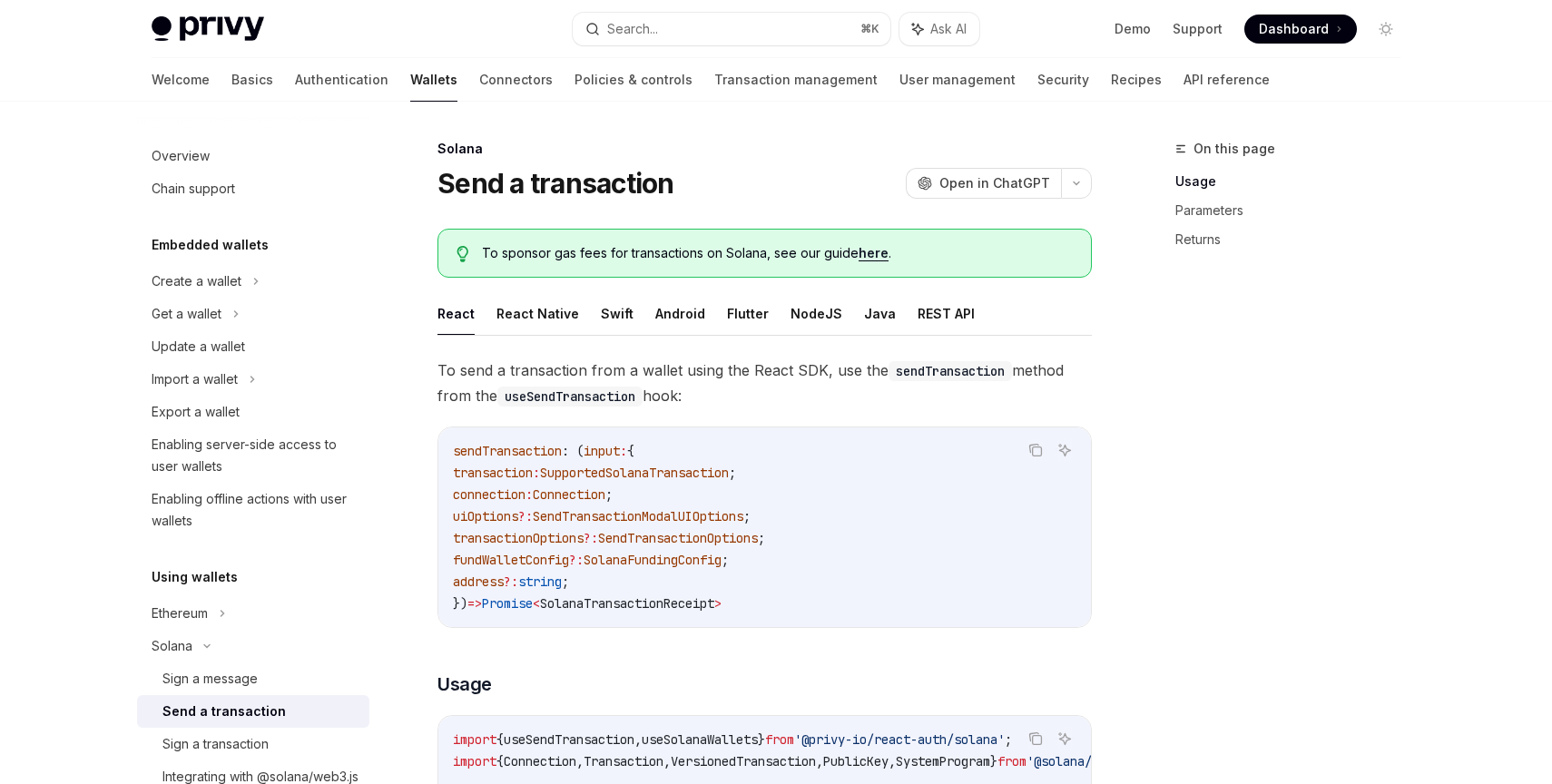
scroll to position [249, 0]
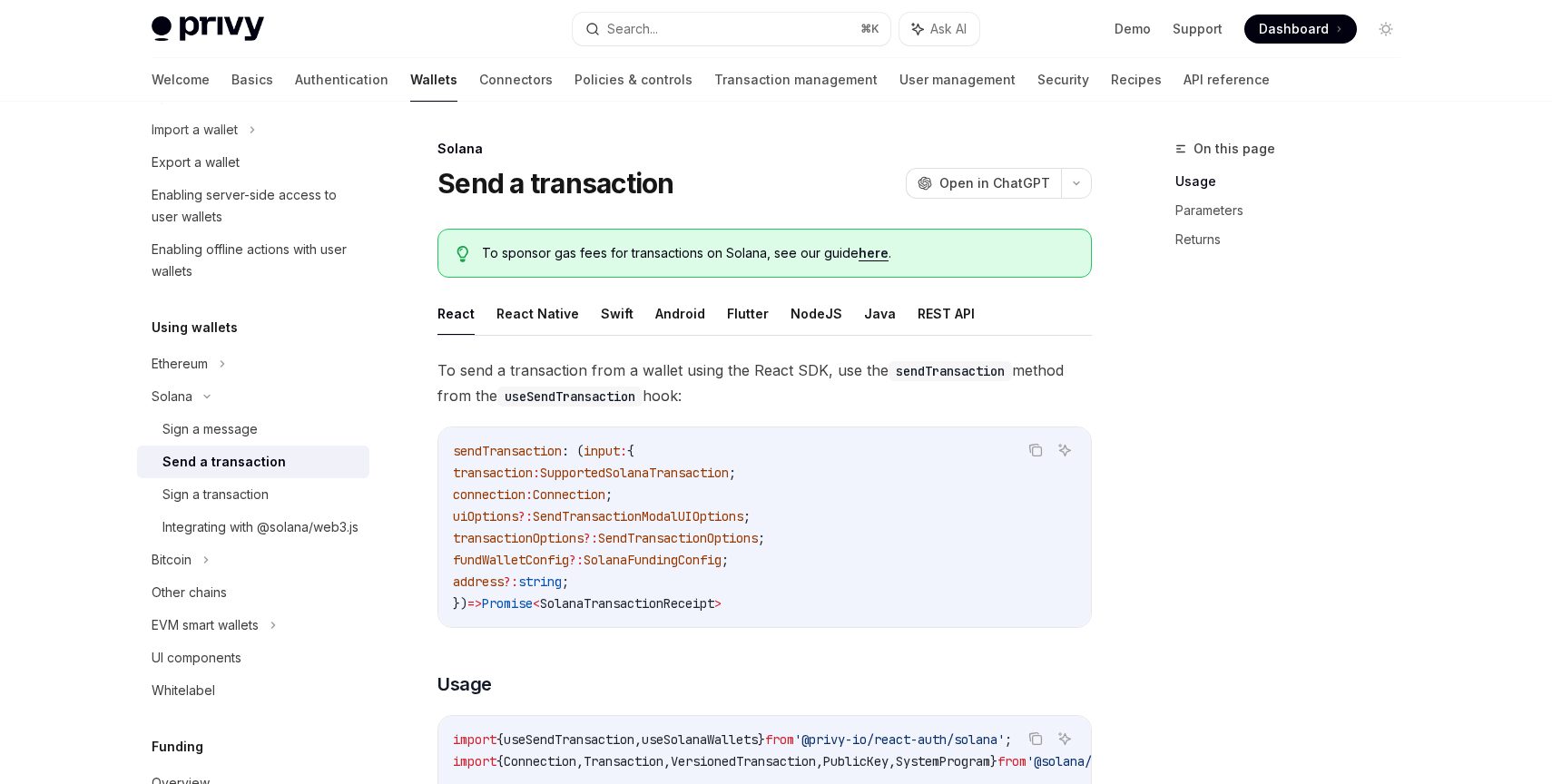
click at [1180, 352] on div "On this page Usage Parameters Returns" at bounding box center [1276, 460] width 276 height 646
click at [1168, 370] on div "On this page Usage Parameters Returns" at bounding box center [1276, 460] width 276 height 646
